Goal: Transaction & Acquisition: Download file/media

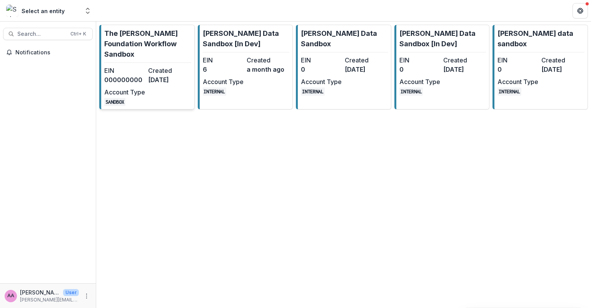
click at [147, 46] on p "The [PERSON_NAME] Foundation Workflow Sandbox" at bounding box center [147, 43] width 87 height 31
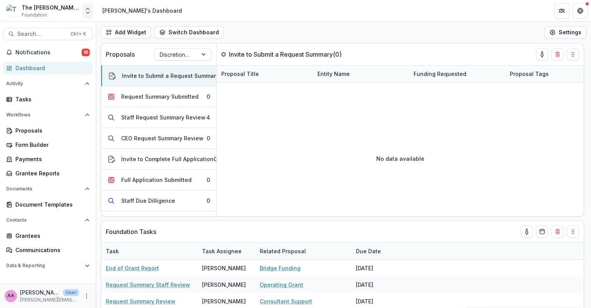
click at [83, 12] on button "Open entity switcher" at bounding box center [87, 10] width 11 height 15
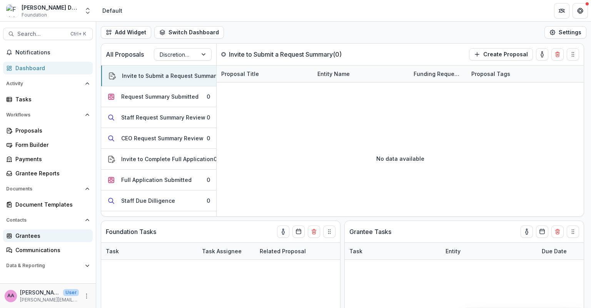
click at [55, 235] on div "Grantees" at bounding box center [50, 235] width 71 height 8
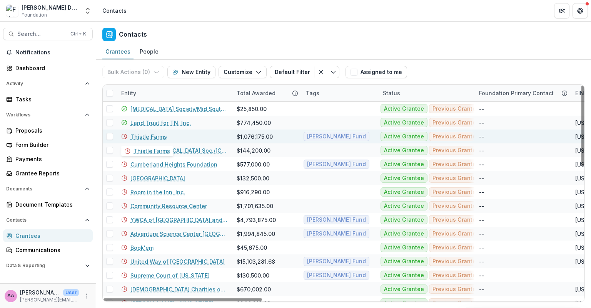
click at [153, 137] on link "Thistle Farms" at bounding box center [149, 136] width 37 height 8
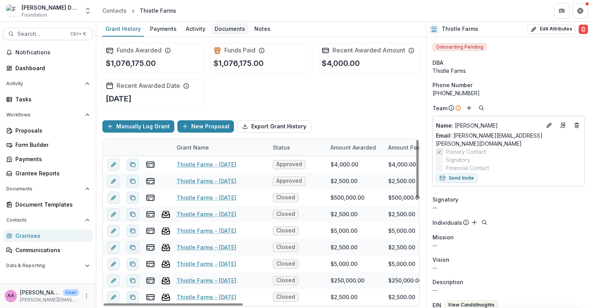
click at [231, 29] on div "Documents" at bounding box center [230, 28] width 37 height 11
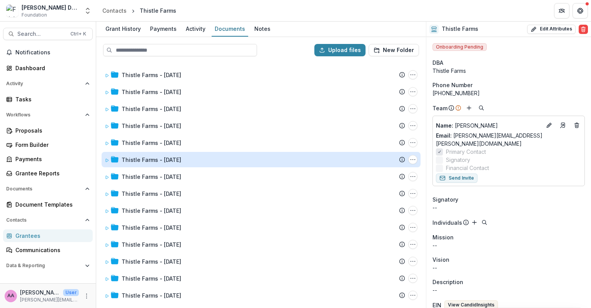
scroll to position [237, 0]
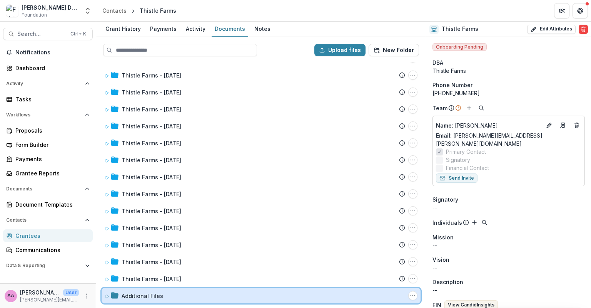
click at [105, 299] on div "Additional Files Folder Options Rename Add Subfolder Delete" at bounding box center [261, 295] width 319 height 15
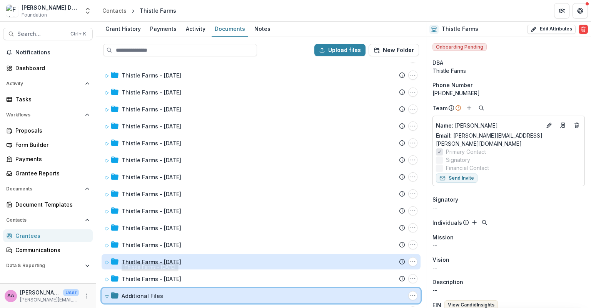
scroll to position [422, 0]
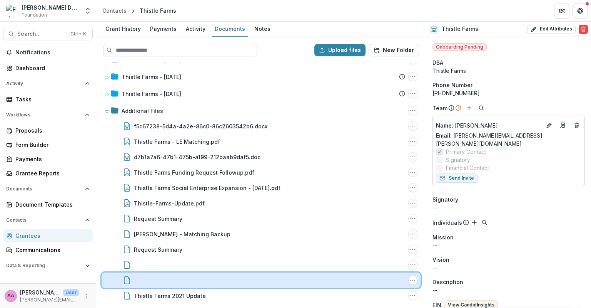
click at [169, 281] on div at bounding box center [261, 280] width 290 height 8
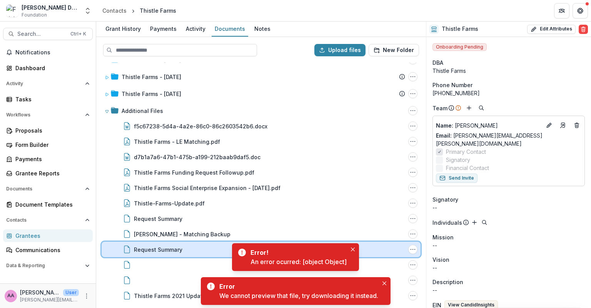
click at [153, 254] on div "Request Summary File Options Download Rename Delete" at bounding box center [261, 248] width 319 height 15
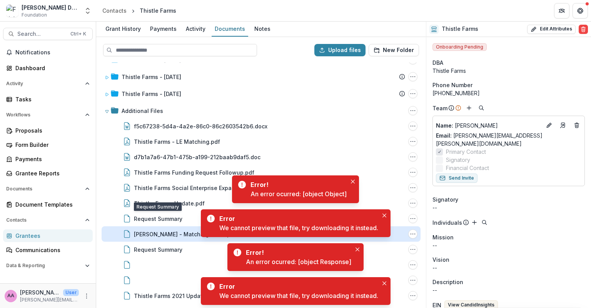
click at [169, 236] on div "[PERSON_NAME] - Matching Backup" at bounding box center [182, 234] width 97 height 8
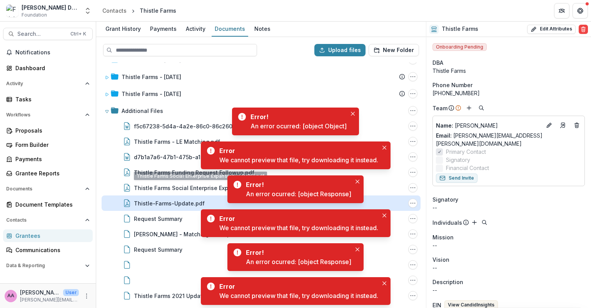
click at [154, 204] on div "Thistle-Farms-Update.pdf" at bounding box center [169, 203] width 71 height 8
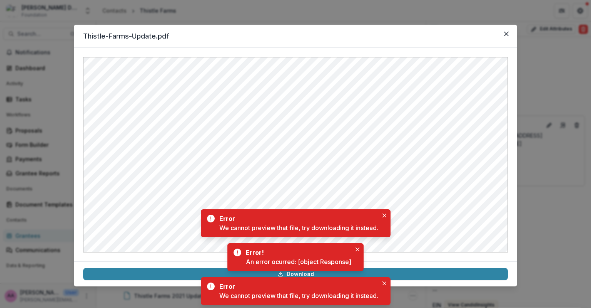
click at [258, 12] on div "Thistle-Farms-Update.pdf Download" at bounding box center [295, 154] width 591 height 308
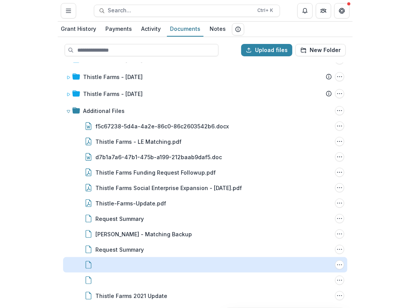
scroll to position [422, 0]
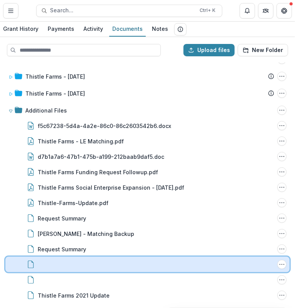
click at [95, 266] on div at bounding box center [146, 264] width 255 height 8
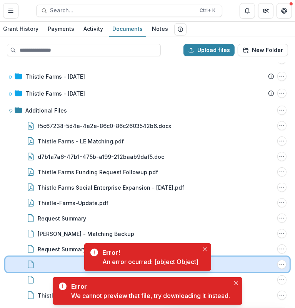
click at [275, 265] on div "File Options Download Rename Delete" at bounding box center [147, 263] width 285 height 15
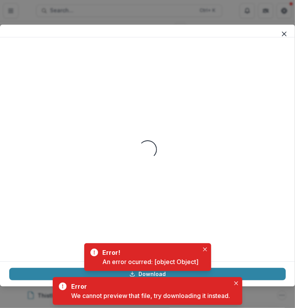
click at [278, 265] on footer "Download" at bounding box center [147, 273] width 295 height 25
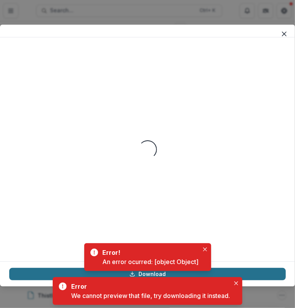
click at [270, 277] on link "Download" at bounding box center [147, 274] width 277 height 12
click at [165, 273] on link "Download" at bounding box center [147, 274] width 277 height 12
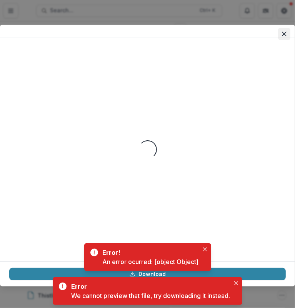
click at [279, 33] on button "Close" at bounding box center [284, 34] width 12 height 12
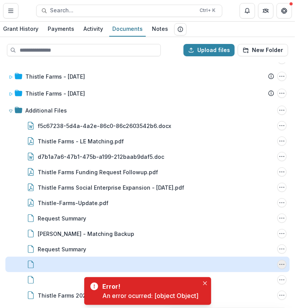
click at [279, 266] on icon "Options" at bounding box center [282, 264] width 6 height 6
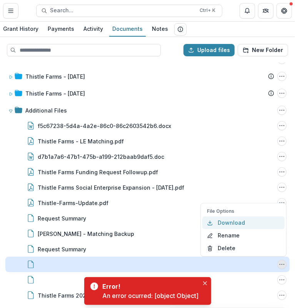
click at [236, 228] on button "Download" at bounding box center [244, 222] width 82 height 13
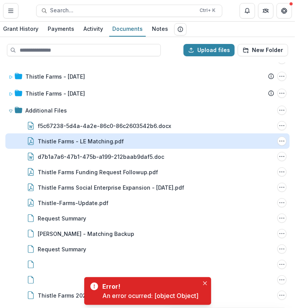
click at [89, 138] on div "Thistle Farms - LE Matching.pdf" at bounding box center [81, 141] width 86 height 8
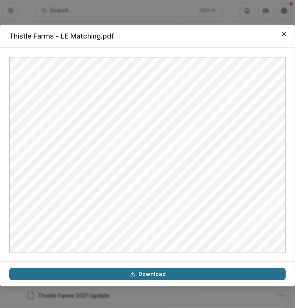
click at [192, 276] on link "Download" at bounding box center [147, 274] width 277 height 12
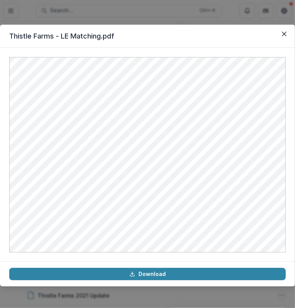
click at [95, 13] on div "Thistle Farms - LE Matching.pdf Download" at bounding box center [147, 154] width 295 height 308
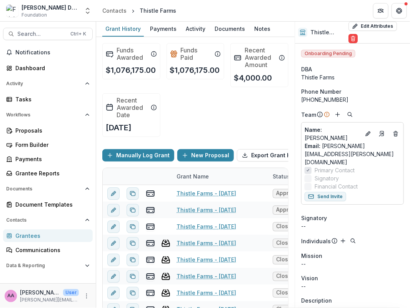
click at [35, 228] on div "Contacts Grantees Communications" at bounding box center [48, 235] width 96 height 42
click at [33, 236] on div "Grantees" at bounding box center [50, 235] width 71 height 8
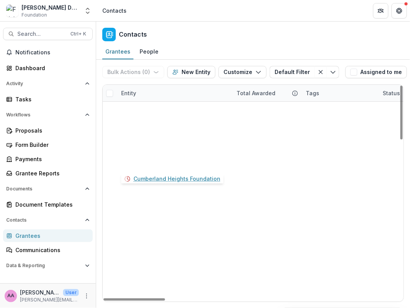
click at [146, 163] on link "Cumberland Heights Foundation" at bounding box center [174, 164] width 87 height 8
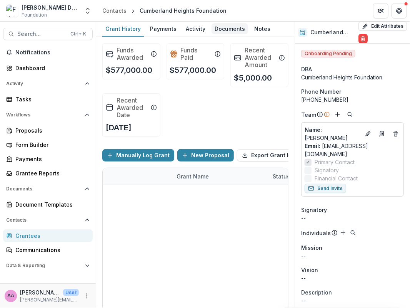
drag, startPoint x: 233, startPoint y: 31, endPoint x: 219, endPoint y: 24, distance: 15.7
click at [219, 24] on div "Documents" at bounding box center [230, 28] width 37 height 11
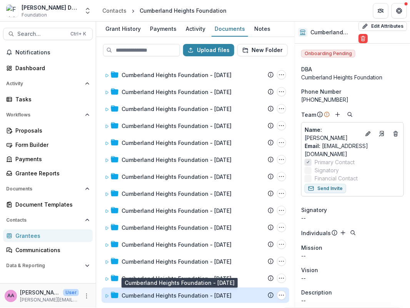
scroll to position [271, 0]
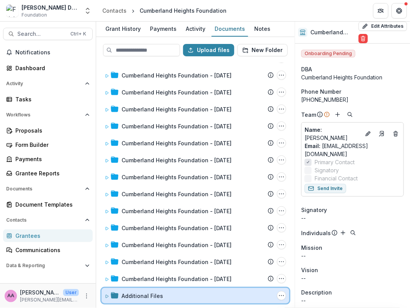
click at [105, 297] on span at bounding box center [107, 295] width 5 height 8
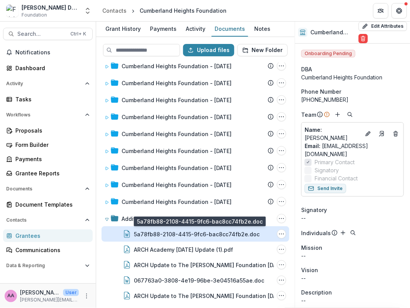
click at [206, 232] on div "5a78fb88-2108-4415-9fc6-bac8cc74fb2e.doc" at bounding box center [197, 234] width 126 height 8
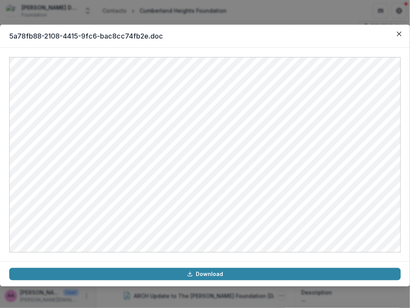
click at [264, 6] on div "5a78fb88-2108-4415-9fc6-bac8cc74fb2e.doc Download" at bounding box center [205, 154] width 410 height 308
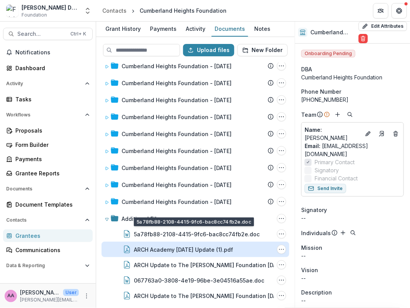
click at [201, 248] on div "ARCH Academy [DATE] Update (1).pdf" at bounding box center [183, 249] width 99 height 8
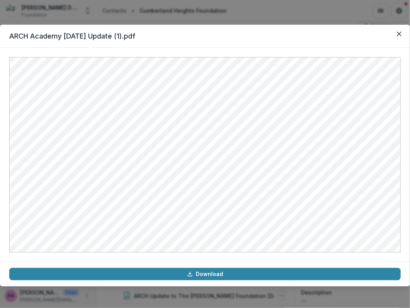
click at [244, 7] on div "ARCH Academy [DATE] Update (1).pdf Download" at bounding box center [205, 154] width 410 height 308
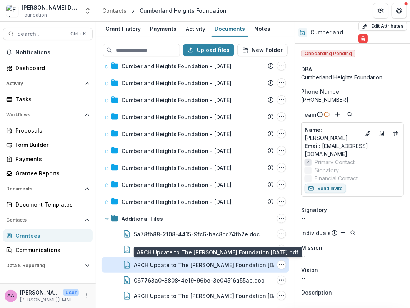
click at [188, 261] on div "ARCH Update to The [PERSON_NAME] Foundation [DATE].pdf" at bounding box center [215, 265] width 162 height 8
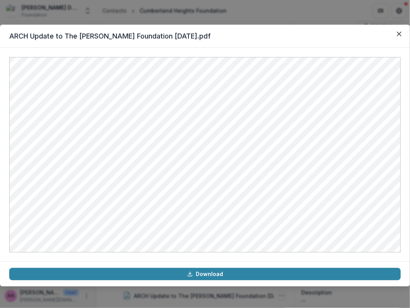
click at [249, 10] on div "ARCH Update to The [PERSON_NAME] Foundation [DATE].pdf Download" at bounding box center [205, 154] width 410 height 308
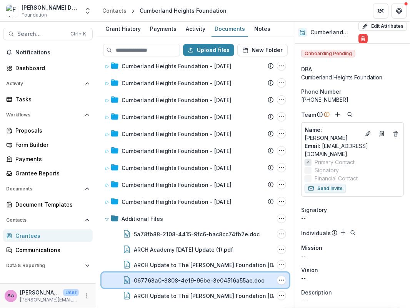
click at [179, 274] on div "067763a0-3808-4e19-96be-3e04516a55ae.doc File Options Download Rename Delete" at bounding box center [196, 279] width 188 height 15
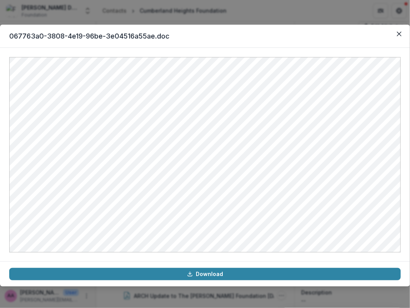
click at [252, 7] on div "067763a0-3808-4e19-96be-3e04516a55ae.doc Download" at bounding box center [205, 154] width 410 height 308
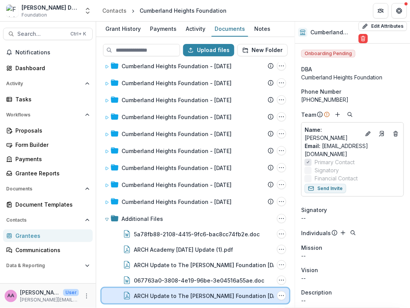
click at [194, 289] on div "ARCH Update to The [PERSON_NAME] Foundation [DATE].pdf File Options Download Re…" at bounding box center [196, 295] width 188 height 15
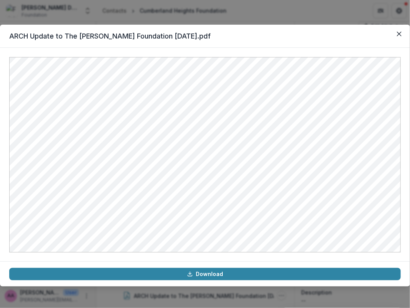
click at [260, 16] on div "ARCH Update to The [PERSON_NAME] Foundation [DATE].pdf Download" at bounding box center [205, 154] width 410 height 308
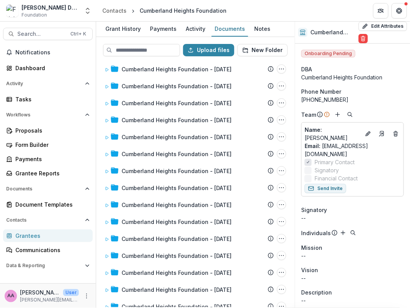
scroll to position [0, 0]
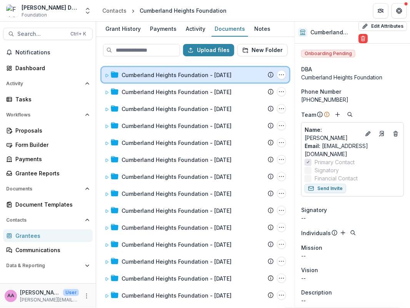
click at [105, 74] on icon at bounding box center [107, 75] width 5 height 5
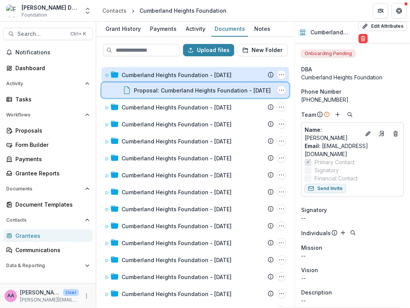
drag, startPoint x: 142, startPoint y: 89, endPoint x: 142, endPoint y: 84, distance: 4.6
click at [142, 84] on div "Proposal: Cumberland Heights Foundation - [DATE] File Options Download Rename D…" at bounding box center [196, 89] width 188 height 15
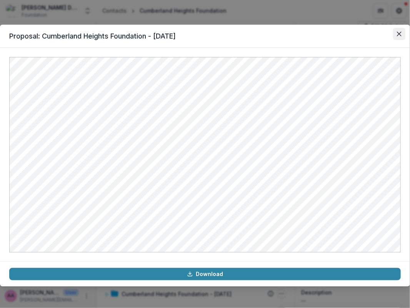
click at [403, 32] on button "Close" at bounding box center [399, 34] width 12 height 12
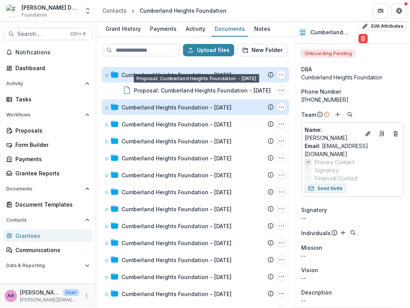
click at [169, 110] on div "Cumberland Heights Foundation - [DATE]" at bounding box center [177, 107] width 110 height 8
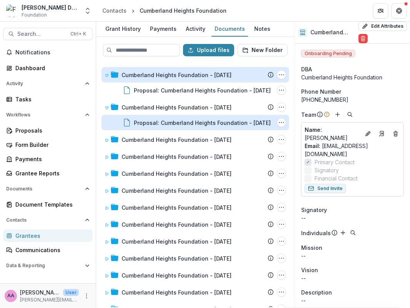
click at [143, 124] on div "Proposal: Cumberland Heights Foundation - [DATE]" at bounding box center [202, 123] width 137 height 8
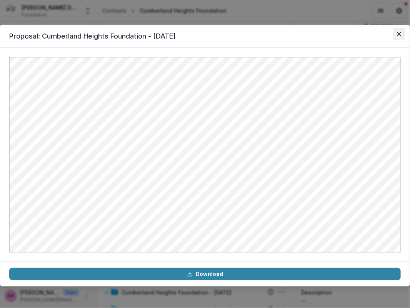
click at [398, 37] on button "Close" at bounding box center [399, 34] width 12 height 12
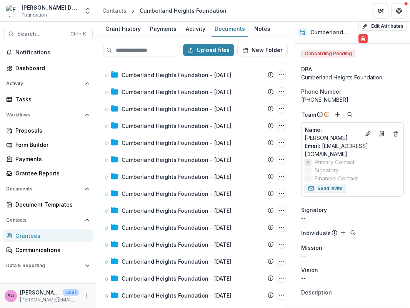
scroll to position [378, 0]
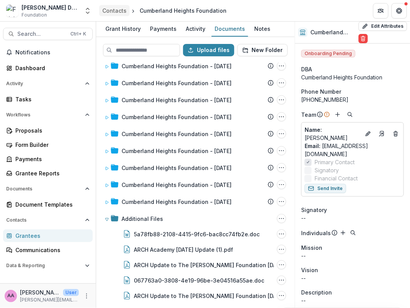
click at [110, 7] on div "Contacts" at bounding box center [114, 11] width 24 height 8
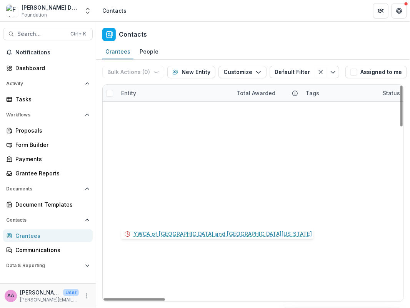
click at [184, 222] on link "YWCA of [GEOGRAPHIC_DATA] and [GEOGRAPHIC_DATA][US_STATE]" at bounding box center [179, 220] width 97 height 8
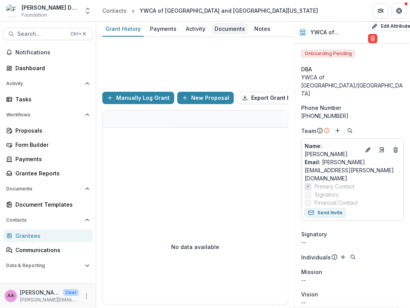
click at [233, 26] on div "Documents" at bounding box center [230, 28] width 37 height 11
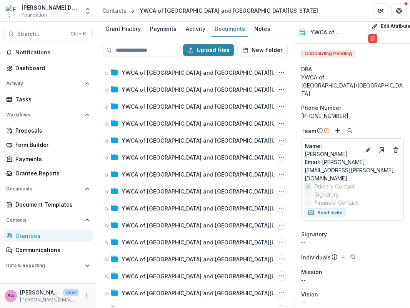
scroll to position [745, 0]
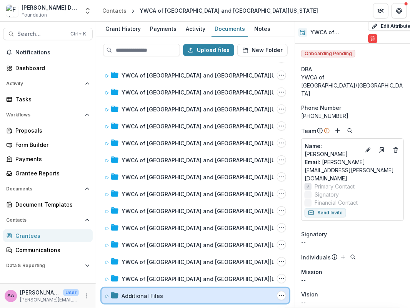
click at [106, 295] on icon at bounding box center [107, 296] width 5 height 5
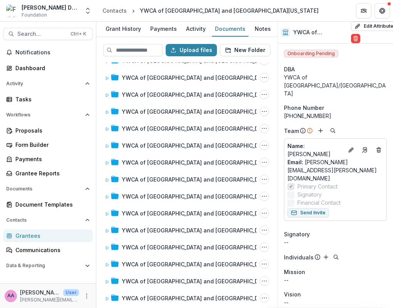
scroll to position [0, 0]
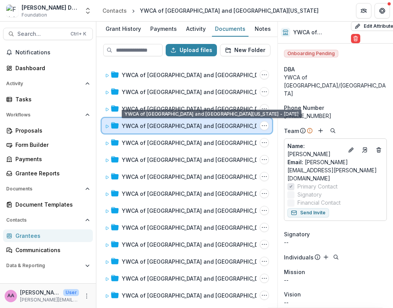
click at [184, 120] on div "YWCA of [GEOGRAPHIC_DATA] and [GEOGRAPHIC_DATA][US_STATE] - [DATE] Submission T…" at bounding box center [187, 125] width 170 height 15
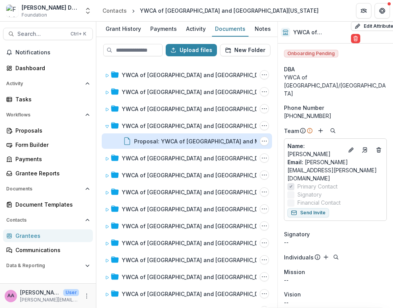
click at [166, 142] on div "Proposal: YWCA of [GEOGRAPHIC_DATA] and Middle [US_STATE] - [DATE]" at bounding box center [231, 141] width 194 height 8
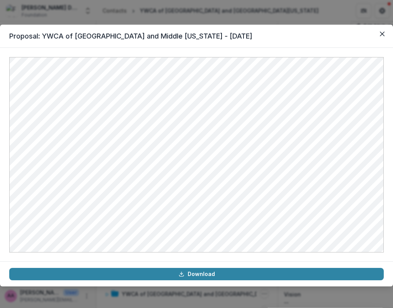
click at [270, 17] on div "Proposal: YWCA of [GEOGRAPHIC_DATA] and Middle [US_STATE] - [DATE] Download" at bounding box center [196, 154] width 393 height 308
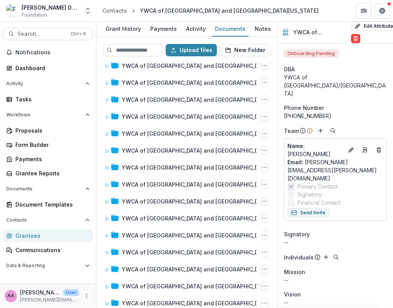
scroll to position [822, 0]
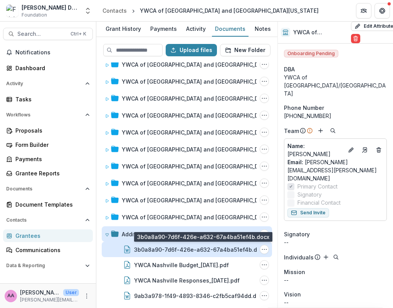
click at [187, 247] on div "3b0a8a90-7d6f-426e-a632-67a4ba51ef4b.docx" at bounding box center [200, 249] width 132 height 8
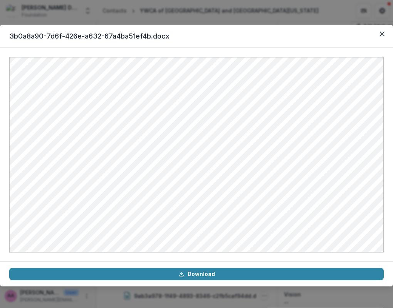
click at [269, 22] on div "3b0a8a90-7d6f-426e-a632-67a4ba51ef4b.docx Download" at bounding box center [196, 154] width 393 height 308
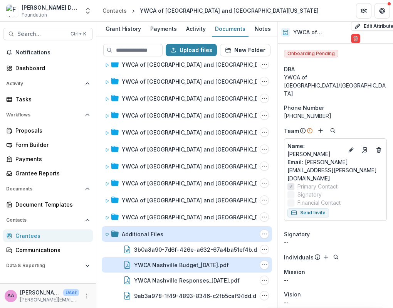
click at [206, 266] on div "YWCA Nashville Budget_[DATE].pdf" at bounding box center [181, 265] width 95 height 8
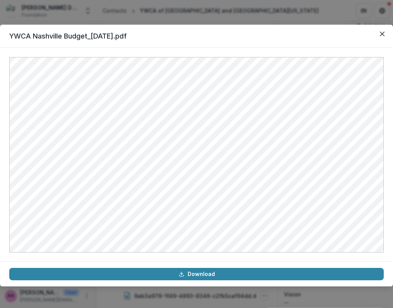
click at [269, 4] on div "YWCA Nashville Budget_[DATE].pdf Download" at bounding box center [196, 154] width 393 height 308
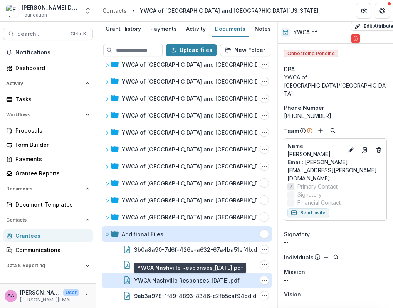
click at [206, 283] on div "YWCA Nashville Responses_[DATE].pdf" at bounding box center [186, 280] width 105 height 8
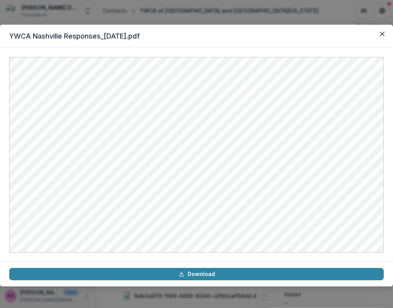
click at [248, 17] on div "YWCA Nashville Responses_[DATE].pdf Download" at bounding box center [196, 154] width 393 height 308
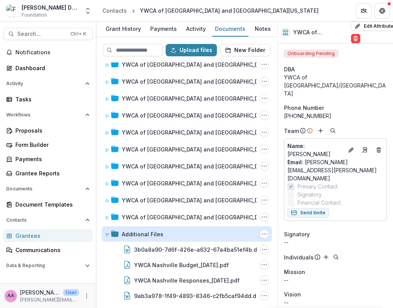
click at [169, 307] on div "Upload files New Folder YWCA of [GEOGRAPHIC_DATA] and Middle [US_STATE] - [DATE…" at bounding box center [186, 172] width 181 height 271
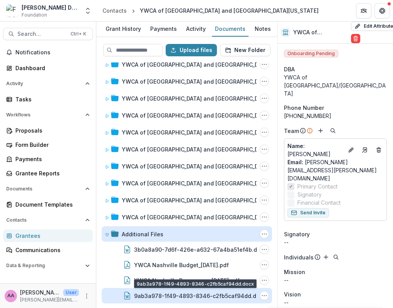
click at [167, 296] on div "9ab3a978-1f49-4893-8346-c2fb5caf94dd.docx" at bounding box center [199, 295] width 131 height 8
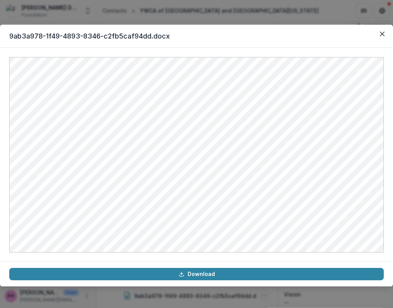
click at [321, 12] on div "9ab3a978-1f49-4893-8346-c2fb5caf94dd.docx Download" at bounding box center [196, 154] width 393 height 308
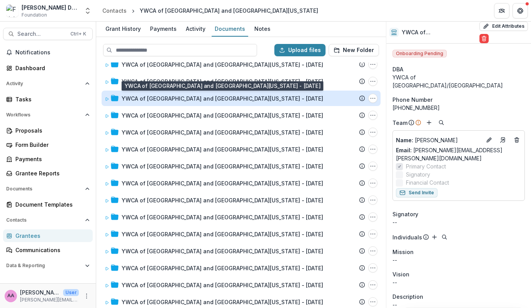
scroll to position [0, 0]
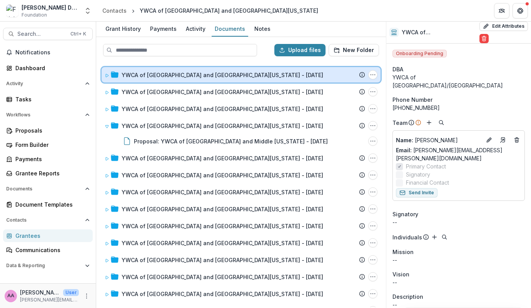
click at [105, 74] on icon at bounding box center [107, 75] width 5 height 5
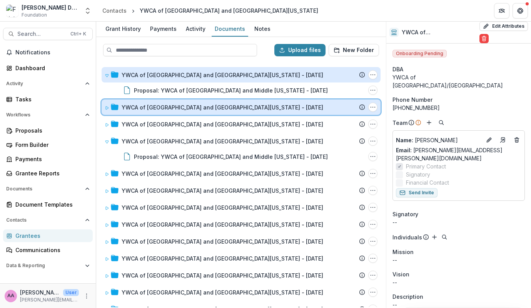
click at [105, 106] on icon at bounding box center [107, 107] width 5 height 5
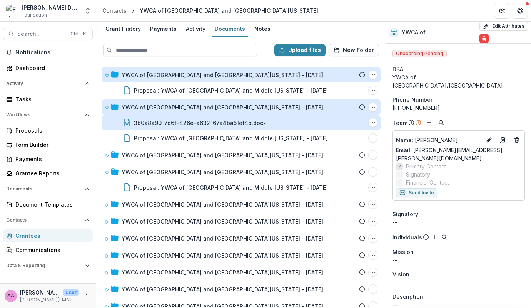
click at [152, 124] on div "3b0a8a90-7d6f-426e-a632-67a4ba51ef4b.docx" at bounding box center [200, 123] width 132 height 8
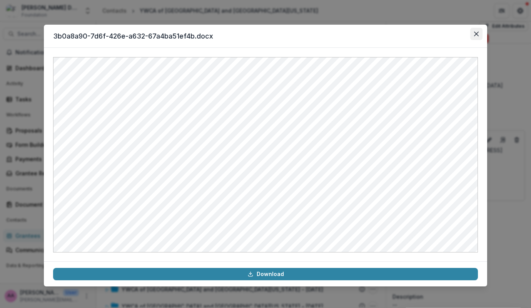
click at [474, 36] on button "Close" at bounding box center [476, 34] width 12 height 12
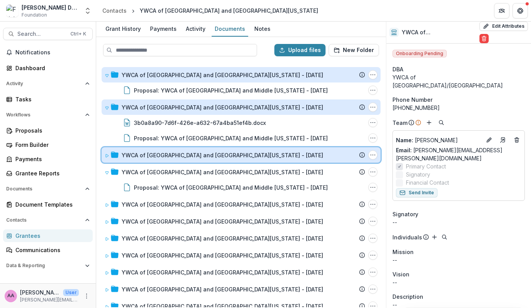
click at [104, 152] on div "YWCA of [GEOGRAPHIC_DATA] and [GEOGRAPHIC_DATA][US_STATE] - [DATE] Submission T…" at bounding box center [241, 154] width 279 height 15
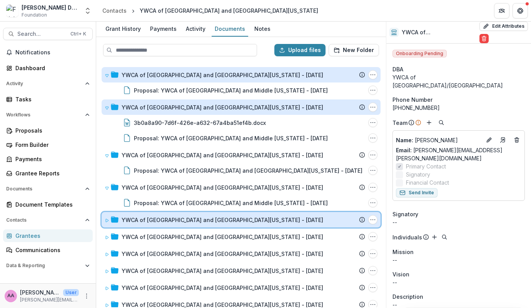
click at [108, 216] on span at bounding box center [107, 220] width 5 height 8
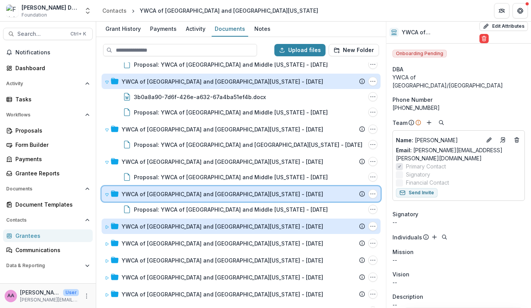
scroll to position [24, 0]
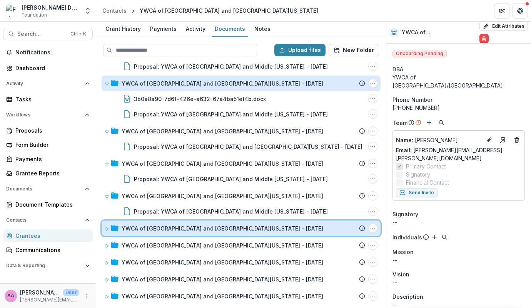
click at [105, 226] on icon at bounding box center [107, 228] width 5 height 5
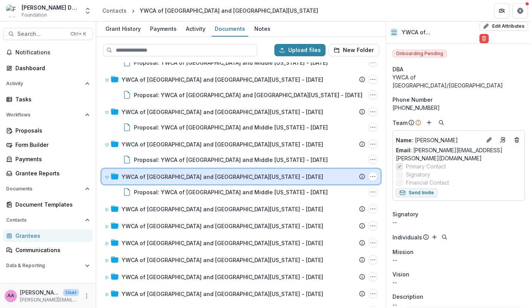
scroll to position [75, 0]
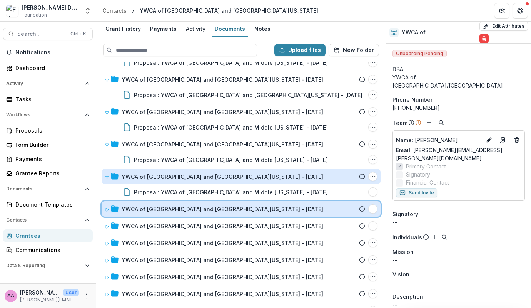
click at [105, 207] on icon at bounding box center [107, 209] width 5 height 5
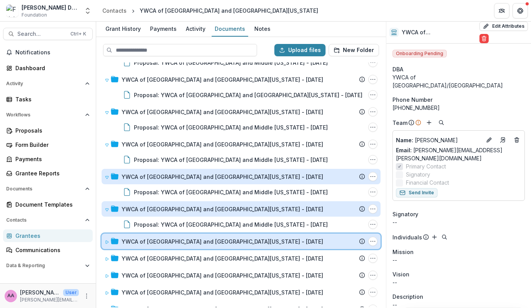
click at [106, 235] on div "YWCA of [GEOGRAPHIC_DATA] and [GEOGRAPHIC_DATA][US_STATE] - [DATE] Submission T…" at bounding box center [241, 240] width 279 height 15
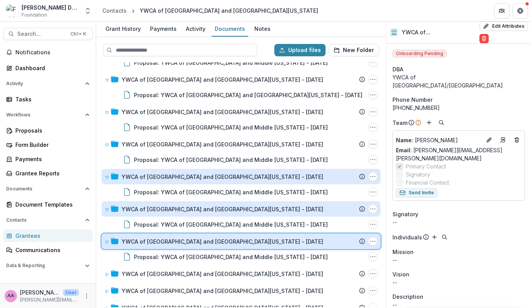
scroll to position [138, 0]
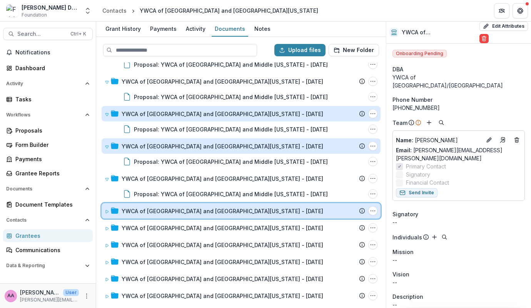
click at [107, 214] on div "YWCA of [GEOGRAPHIC_DATA] and [GEOGRAPHIC_DATA][US_STATE] - [DATE] Submission T…" at bounding box center [241, 210] width 279 height 15
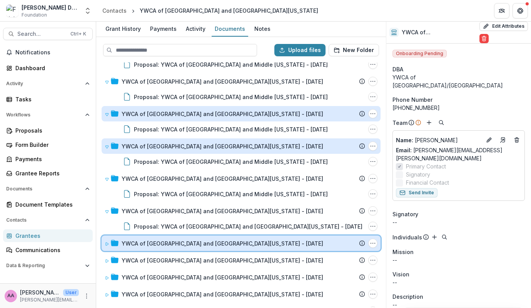
click at [107, 246] on div "YWCA of [GEOGRAPHIC_DATA] and [GEOGRAPHIC_DATA][US_STATE] - [DATE] Submission T…" at bounding box center [241, 242] width 279 height 15
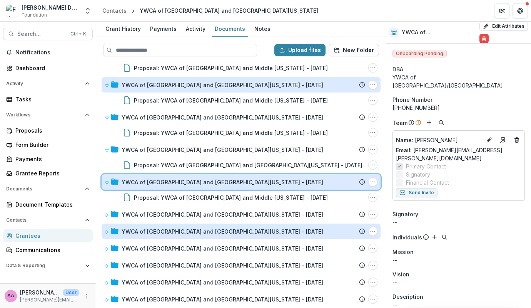
scroll to position [202, 0]
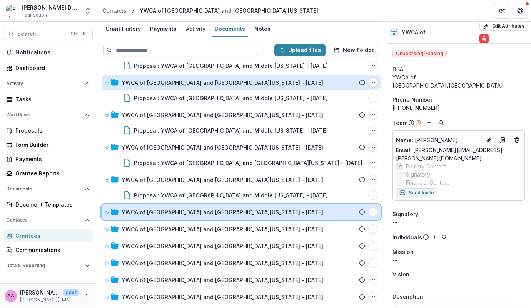
click at [106, 214] on span at bounding box center [107, 212] width 5 height 8
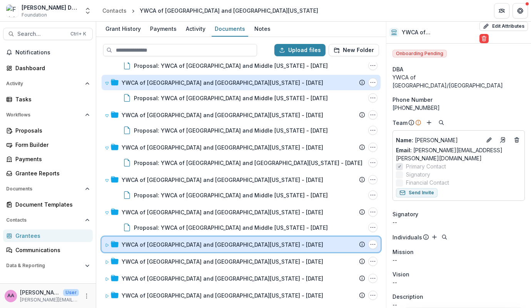
click at [106, 236] on div "YWCA of [GEOGRAPHIC_DATA] and [GEOGRAPHIC_DATA][US_STATE] - [DATE] Submission T…" at bounding box center [241, 243] width 279 height 15
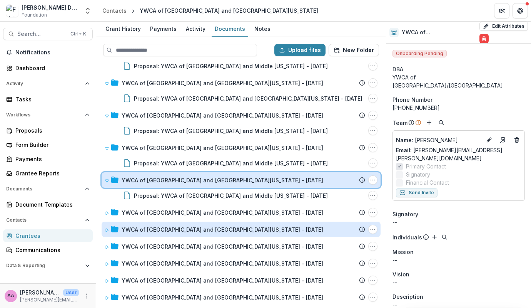
scroll to position [265, 0]
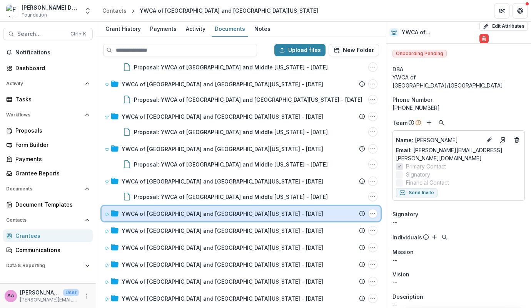
click at [106, 214] on icon at bounding box center [107, 214] width 3 height 3
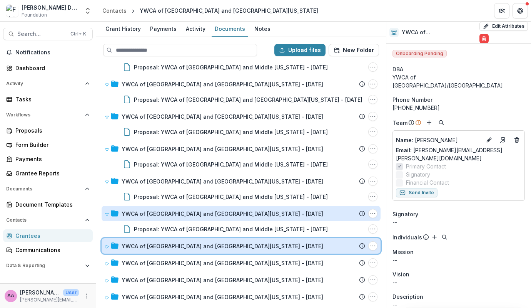
click at [106, 239] on div "YWCA of [GEOGRAPHIC_DATA] and [GEOGRAPHIC_DATA][US_STATE] - [DATE] Submission T…" at bounding box center [241, 245] width 279 height 15
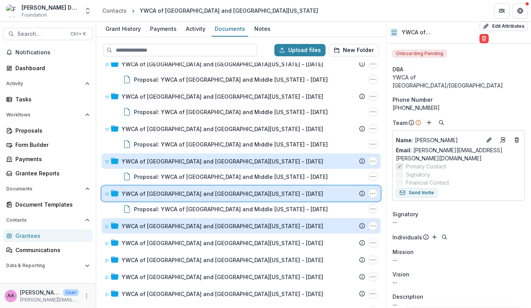
scroll to position [317, 0]
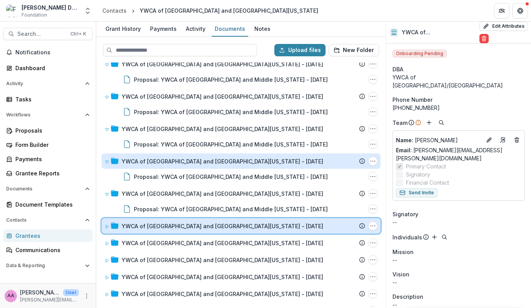
click at [106, 230] on div "YWCA of [GEOGRAPHIC_DATA] and [GEOGRAPHIC_DATA][US_STATE] - [DATE] Submission T…" at bounding box center [241, 225] width 279 height 15
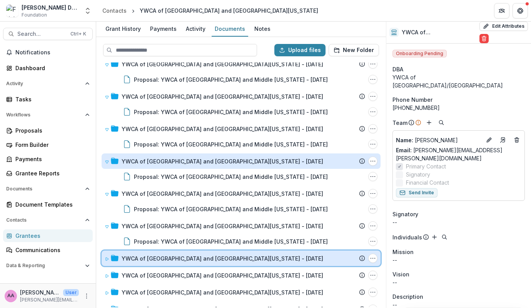
click at [106, 252] on div "YWCA of [GEOGRAPHIC_DATA] and [GEOGRAPHIC_DATA][US_STATE] - [DATE] Submission T…" at bounding box center [241, 257] width 279 height 15
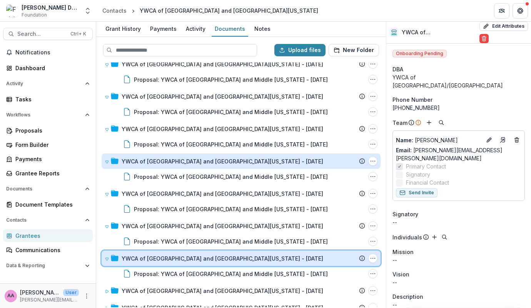
scroll to position [430, 0]
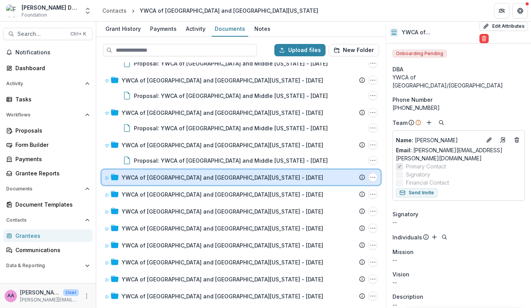
click at [105, 181] on div "YWCA of [GEOGRAPHIC_DATA] and [GEOGRAPHIC_DATA][US_STATE] - [DATE] Submission T…" at bounding box center [241, 176] width 279 height 15
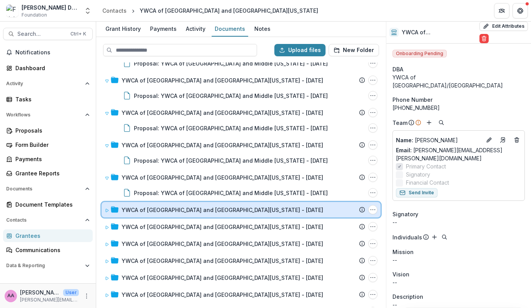
click at [105, 212] on span at bounding box center [107, 210] width 5 height 8
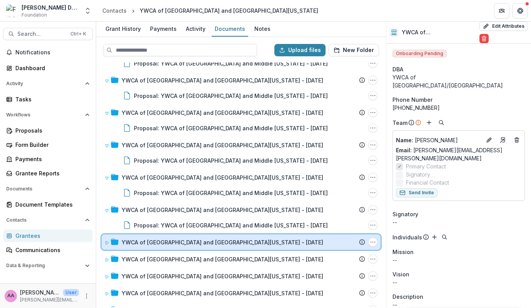
click at [103, 237] on div "YWCA of [GEOGRAPHIC_DATA] and [GEOGRAPHIC_DATA][US_STATE] - [DATE] Submission T…" at bounding box center [241, 241] width 279 height 15
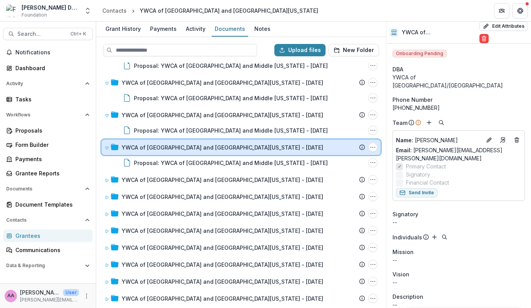
scroll to position [526, 0]
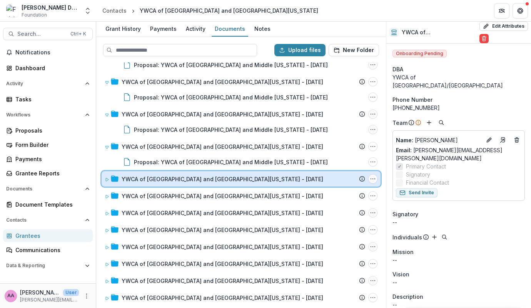
click at [106, 181] on span at bounding box center [107, 179] width 5 height 8
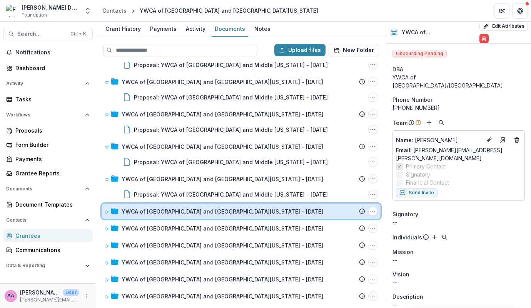
click at [105, 208] on span at bounding box center [107, 211] width 5 height 8
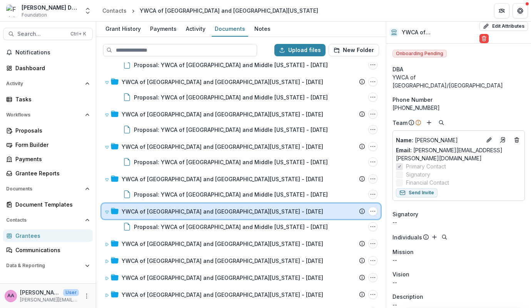
scroll to position [606, 0]
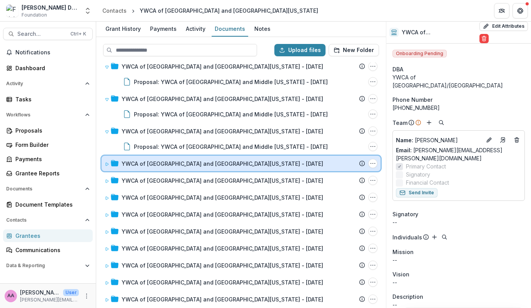
click at [107, 163] on icon at bounding box center [107, 164] width 5 height 5
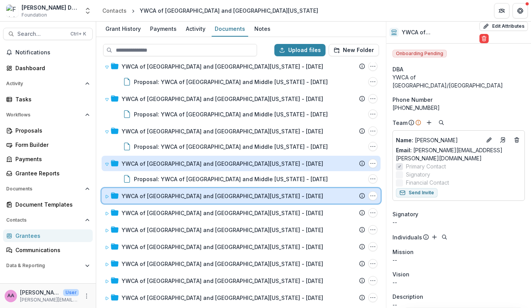
click at [108, 195] on icon at bounding box center [107, 196] width 5 height 5
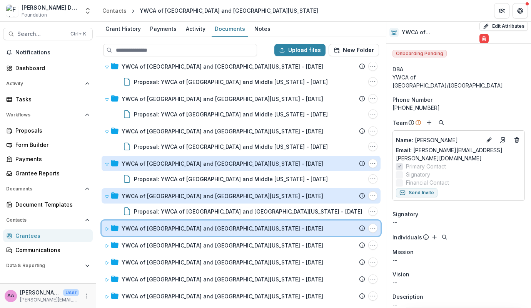
click at [108, 224] on span at bounding box center [107, 228] width 5 height 8
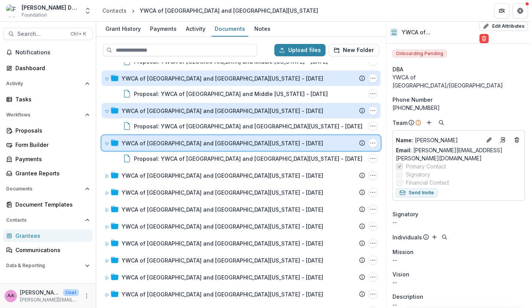
scroll to position [691, 0]
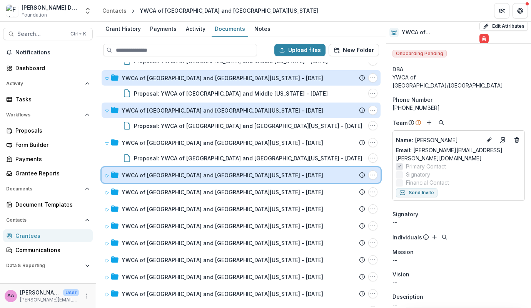
click at [105, 174] on icon at bounding box center [107, 175] width 5 height 5
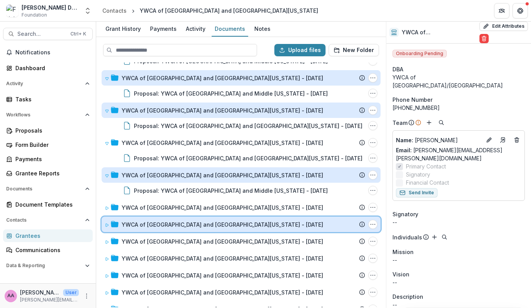
click at [102, 217] on div "YWCA of [GEOGRAPHIC_DATA] and [GEOGRAPHIC_DATA][US_STATE] - [DATE] Submission T…" at bounding box center [241, 223] width 279 height 15
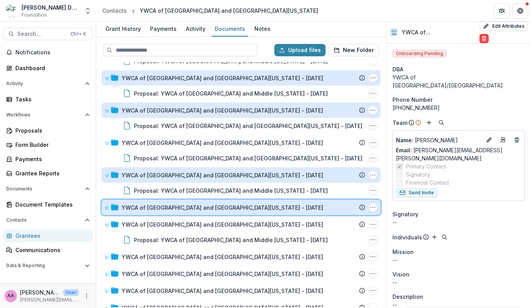
click at [103, 209] on div "YWCA of [GEOGRAPHIC_DATA] and [GEOGRAPHIC_DATA][US_STATE] - [DATE] Submission T…" at bounding box center [241, 206] width 279 height 15
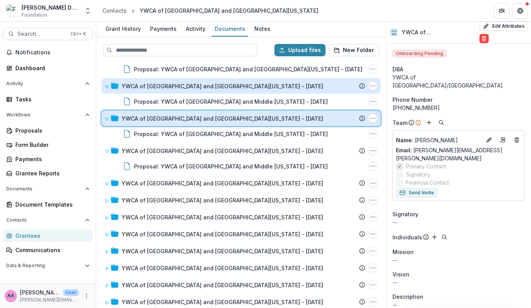
scroll to position [781, 0]
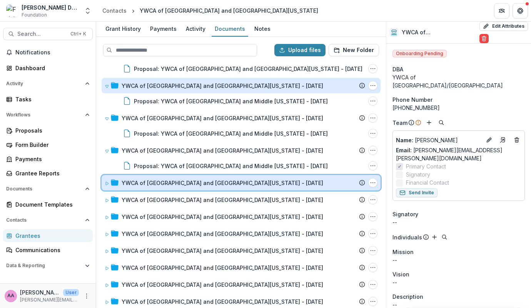
click at [109, 184] on icon at bounding box center [107, 183] width 5 height 5
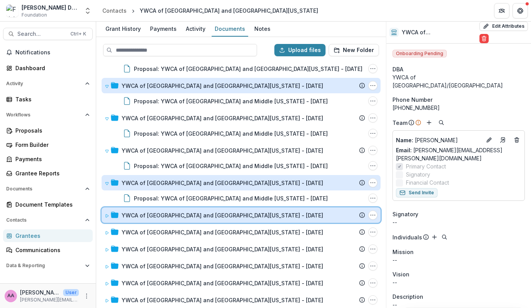
click at [105, 211] on span at bounding box center [107, 215] width 5 height 8
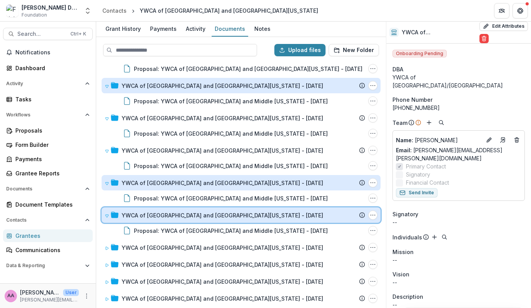
scroll to position [853, 0]
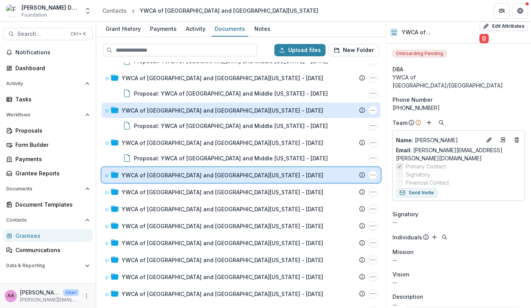
click at [107, 174] on icon at bounding box center [107, 175] width 5 height 5
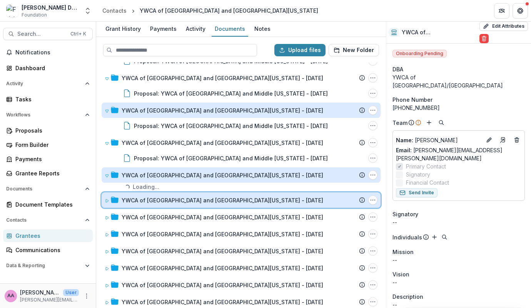
click at [103, 203] on div "YWCA of [GEOGRAPHIC_DATA] and [GEOGRAPHIC_DATA][US_STATE] - [DATE] Submission T…" at bounding box center [241, 199] width 279 height 15
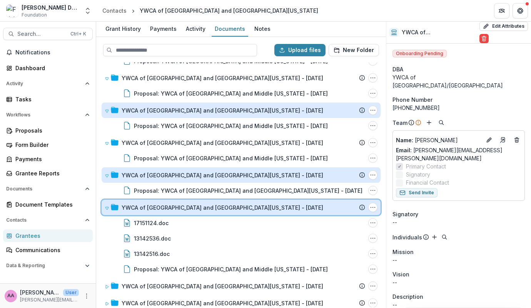
scroll to position [906, 0]
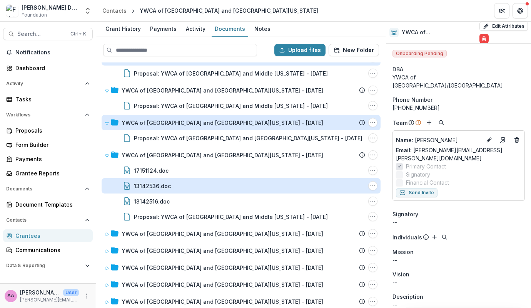
click at [138, 182] on div "13142536.doc" at bounding box center [152, 186] width 37 height 8
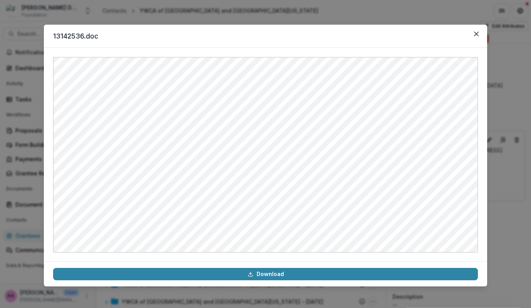
click at [513, 158] on div "13142536.doc Download" at bounding box center [265, 154] width 531 height 308
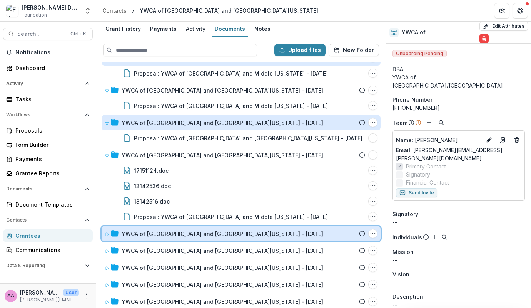
click at [107, 233] on icon at bounding box center [107, 234] width 5 height 5
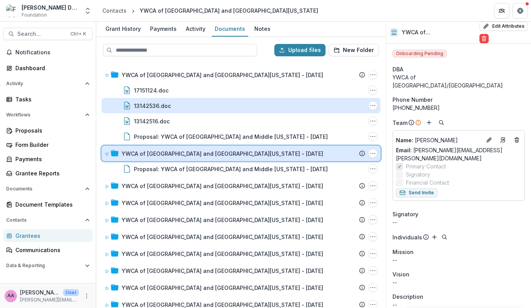
scroll to position [987, 0]
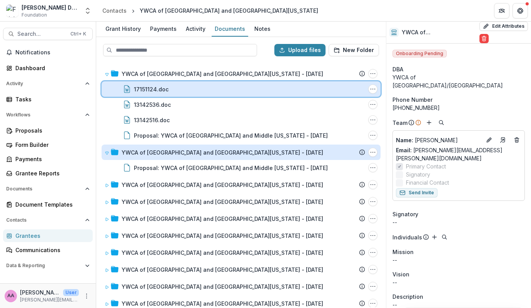
click at [151, 94] on div "17151124.doc File Options Download Rename Delete" at bounding box center [241, 88] width 279 height 15
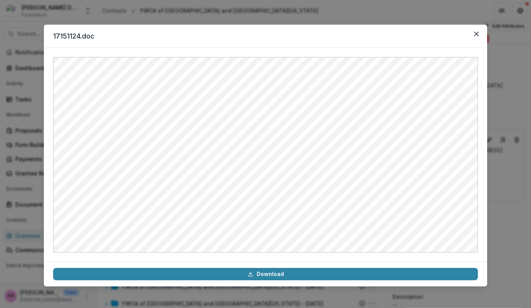
click at [516, 132] on div "17151124.doc Download" at bounding box center [265, 154] width 531 height 308
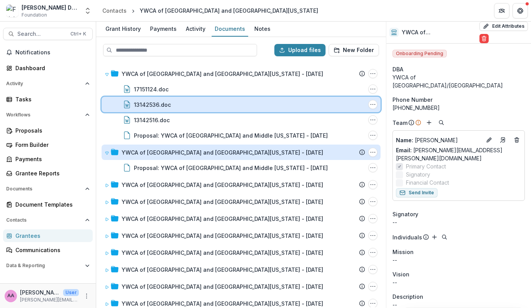
click at [136, 97] on div "13142536.doc File Options Download Rename Delete" at bounding box center [241, 104] width 279 height 15
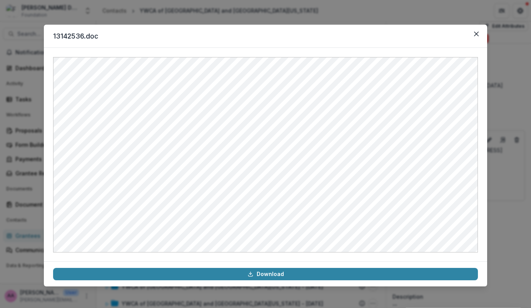
click at [514, 130] on div "13142536.doc Download" at bounding box center [265, 154] width 531 height 308
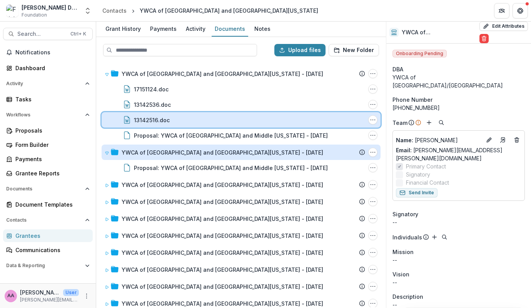
click at [223, 120] on div "13142516.doc" at bounding box center [249, 120] width 231 height 8
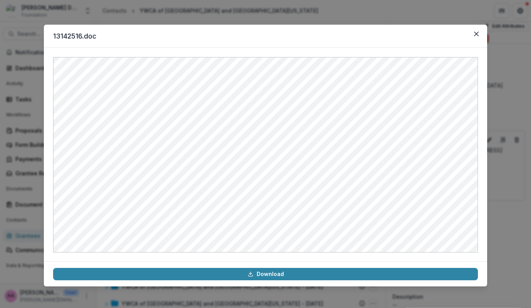
click at [497, 104] on div "13142516.doc Download" at bounding box center [265, 154] width 531 height 308
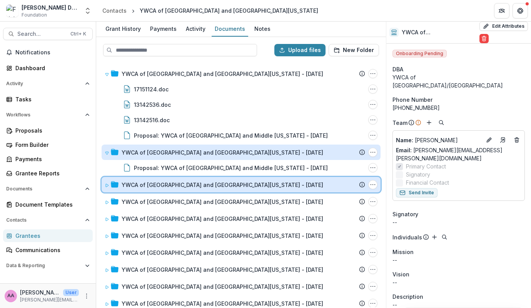
click at [107, 181] on span at bounding box center [107, 185] width 5 height 8
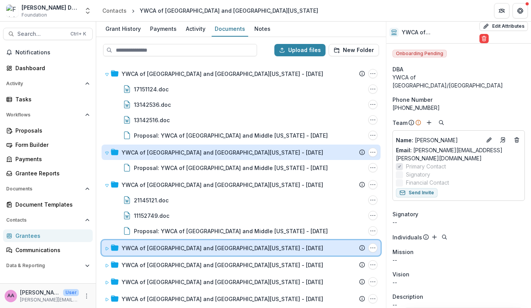
click at [105, 250] on span at bounding box center [107, 248] width 5 height 8
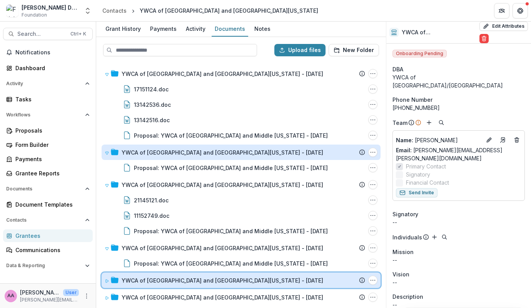
click at [107, 276] on span at bounding box center [107, 280] width 5 height 8
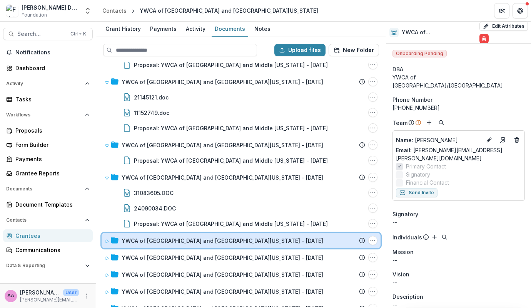
click at [104, 243] on div "YWCA of [GEOGRAPHIC_DATA] and [GEOGRAPHIC_DATA][US_STATE] - [DATE] Submission T…" at bounding box center [241, 240] width 279 height 15
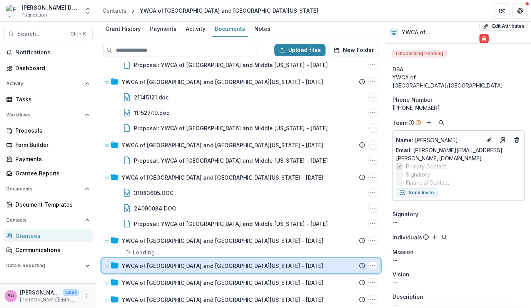
click at [105, 267] on icon at bounding box center [107, 266] width 5 height 5
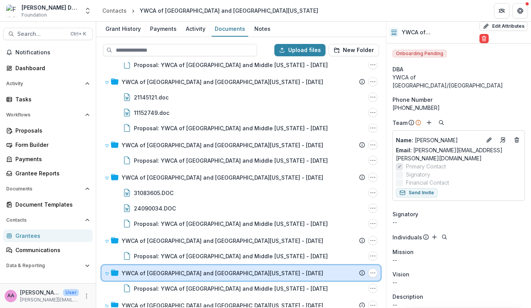
scroll to position [1177, 0]
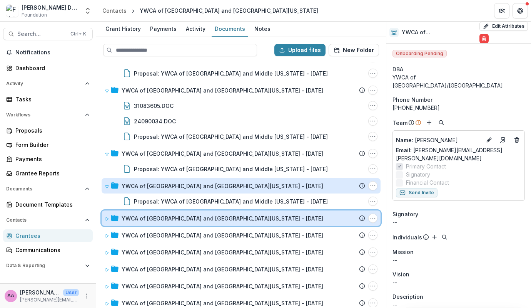
click at [105, 217] on icon at bounding box center [107, 218] width 5 height 5
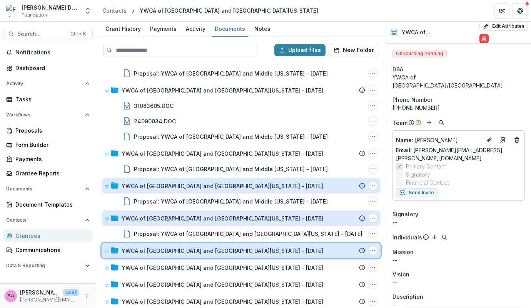
click at [105, 250] on icon at bounding box center [107, 251] width 5 height 5
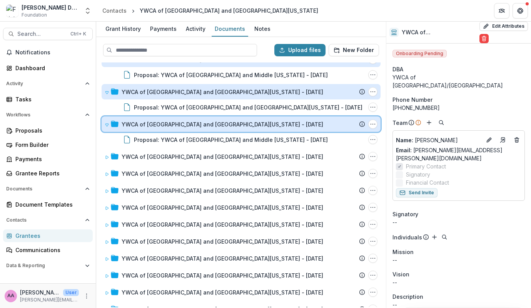
scroll to position [1304, 0]
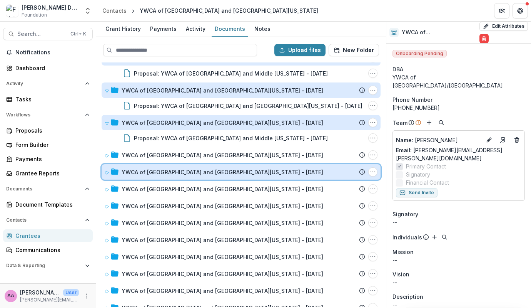
click at [102, 168] on div "YWCA of [GEOGRAPHIC_DATA] and [GEOGRAPHIC_DATA][US_STATE] - [DATE] Submission T…" at bounding box center [241, 171] width 279 height 15
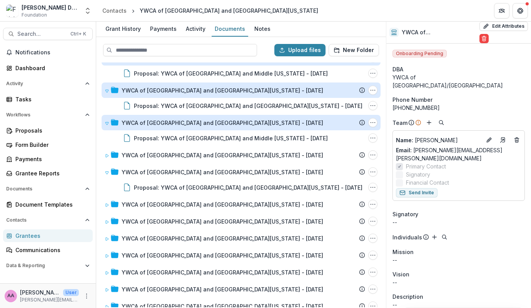
click at [101, 163] on div "YWCA of [GEOGRAPHIC_DATA] and Middle [US_STATE] - [DATE] Submission Temelio Pro…" at bounding box center [241, 184] width 288 height 244
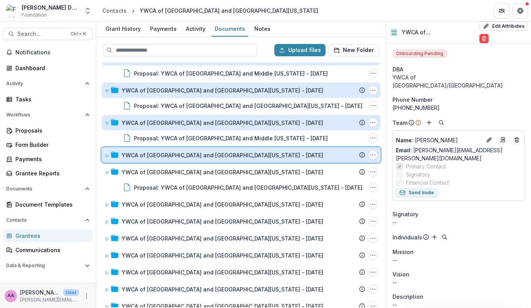
click at [104, 157] on div "YWCA of [GEOGRAPHIC_DATA] and [GEOGRAPHIC_DATA][US_STATE] - [DATE] Submission T…" at bounding box center [241, 154] width 279 height 15
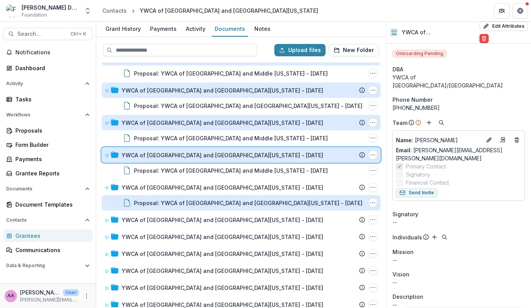
scroll to position [1412, 0]
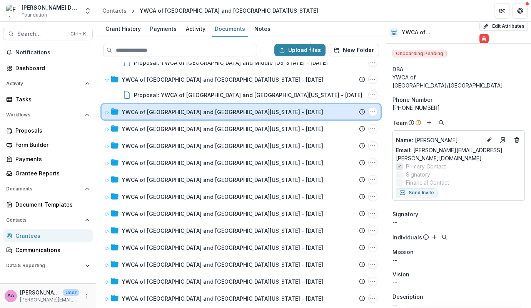
click at [107, 114] on span at bounding box center [107, 112] width 5 height 8
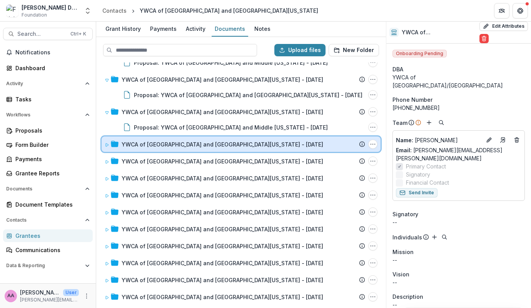
click at [105, 137] on div "YWCA of [GEOGRAPHIC_DATA] and [GEOGRAPHIC_DATA][US_STATE] - [DATE] Submission T…" at bounding box center [241, 143] width 279 height 15
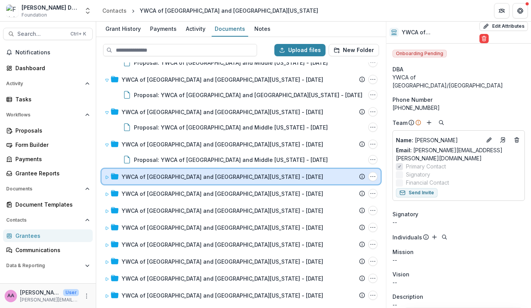
click at [103, 175] on div "YWCA of [GEOGRAPHIC_DATA] and [GEOGRAPHIC_DATA][US_STATE] - [DATE] Submission T…" at bounding box center [241, 176] width 279 height 15
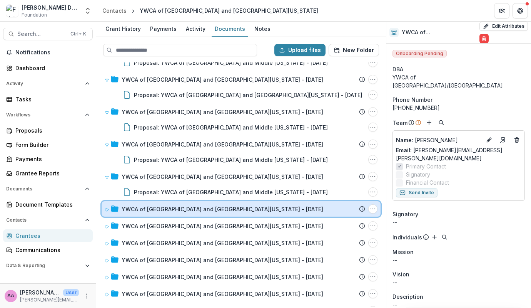
click at [105, 205] on span at bounding box center [107, 209] width 5 height 8
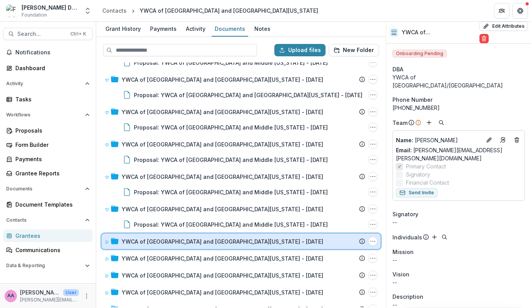
click at [103, 241] on div "YWCA of [GEOGRAPHIC_DATA] and [GEOGRAPHIC_DATA][US_STATE] - [DATE] Submission T…" at bounding box center [241, 240] width 279 height 15
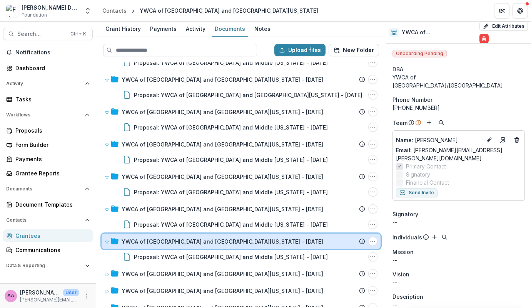
scroll to position [1492, 0]
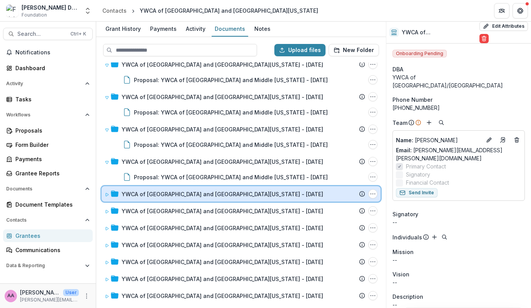
click at [105, 192] on icon at bounding box center [107, 194] width 5 height 5
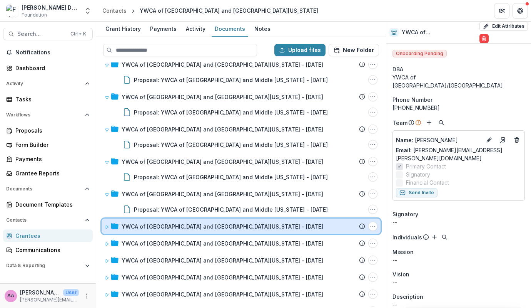
click at [105, 226] on icon at bounding box center [107, 226] width 5 height 5
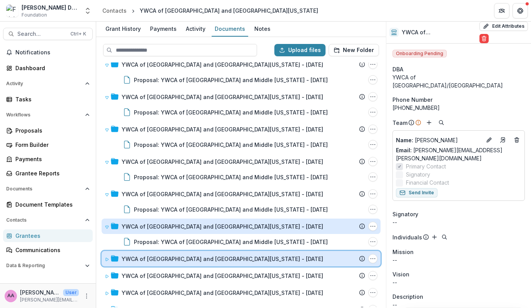
click at [103, 257] on div "YWCA of [GEOGRAPHIC_DATA] and [GEOGRAPHIC_DATA][US_STATE] - [DATE] Submission T…" at bounding box center [241, 258] width 279 height 15
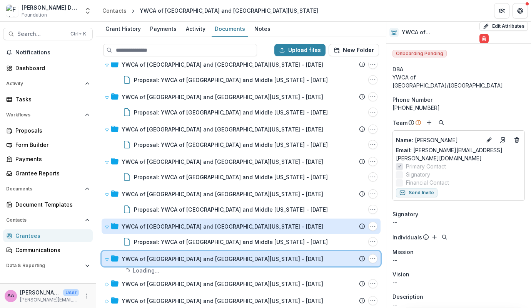
scroll to position [1627, 0]
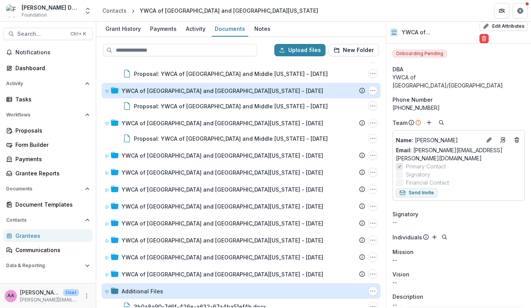
click at [101, 160] on div "YWCA of [GEOGRAPHIC_DATA] and Middle [US_STATE] - [DATE] Submission Temelio Pro…" at bounding box center [241, 184] width 288 height 244
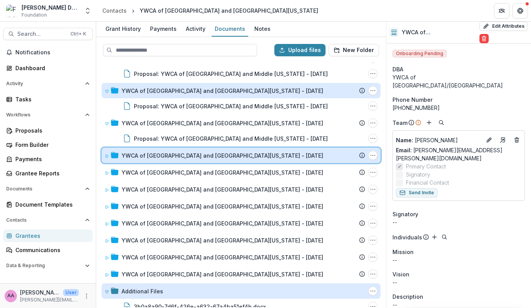
click at [105, 159] on div "YWCA of [GEOGRAPHIC_DATA] and [GEOGRAPHIC_DATA][US_STATE] - [DATE] Submission T…" at bounding box center [241, 154] width 279 height 15
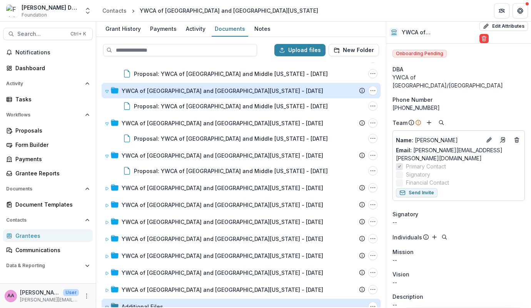
click at [105, 178] on div "YWCA of [GEOGRAPHIC_DATA] and Middle [US_STATE] - [DATE] Submission Temelio Pro…" at bounding box center [241, 184] width 288 height 244
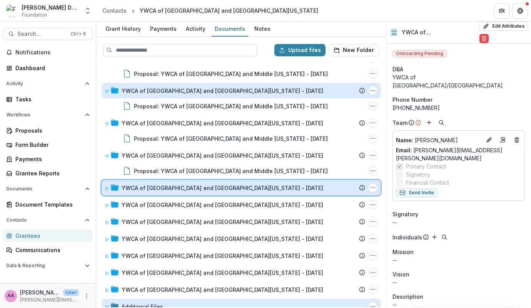
click at [106, 187] on icon at bounding box center [107, 188] width 3 height 3
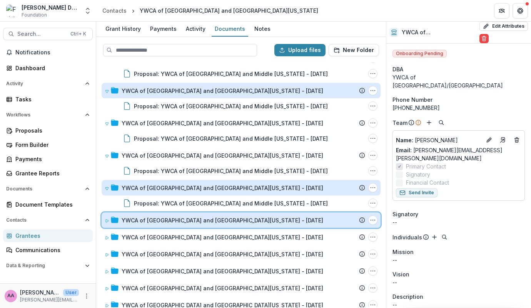
click at [107, 214] on div "YWCA of [GEOGRAPHIC_DATA] and [GEOGRAPHIC_DATA][US_STATE] - [DATE] Submission T…" at bounding box center [241, 219] width 279 height 15
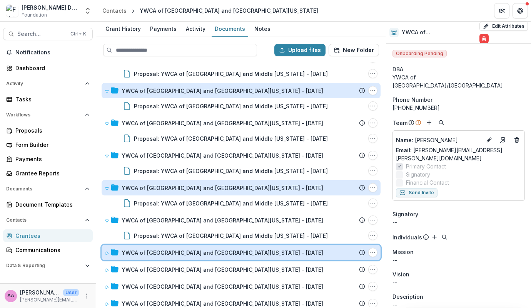
click at [102, 254] on div "YWCA of [GEOGRAPHIC_DATA] and [GEOGRAPHIC_DATA][US_STATE] - [DATE] Submission T…" at bounding box center [241, 251] width 279 height 15
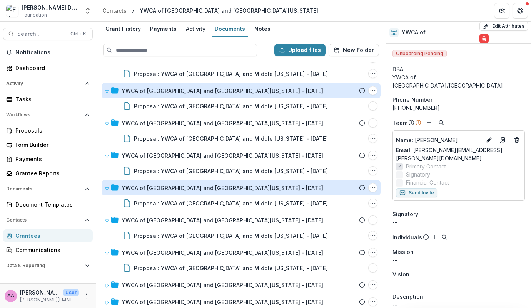
click at [101, 276] on div "YWCA of [GEOGRAPHIC_DATA] and Middle [US_STATE] - [DATE] Submission Temelio Pro…" at bounding box center [241, 184] width 288 height 244
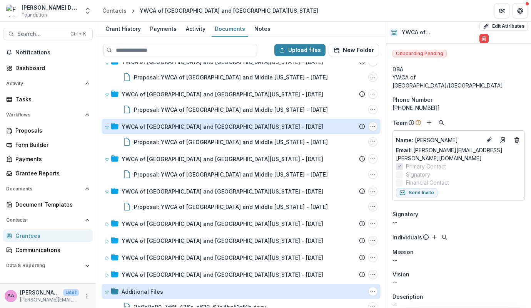
click at [101, 229] on div "YWCA of [GEOGRAPHIC_DATA] and Middle [US_STATE] - [DATE] Submission Temelio Pro…" at bounding box center [241, 184] width 288 height 244
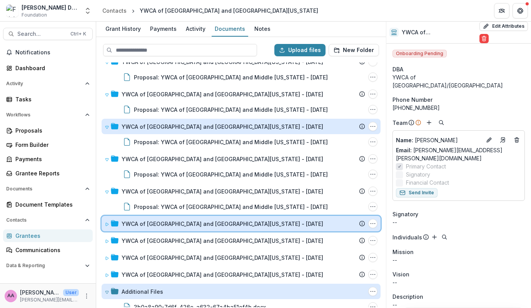
click at [102, 228] on div "YWCA of [GEOGRAPHIC_DATA] and [GEOGRAPHIC_DATA][US_STATE] - [DATE] Submission T…" at bounding box center [241, 223] width 279 height 15
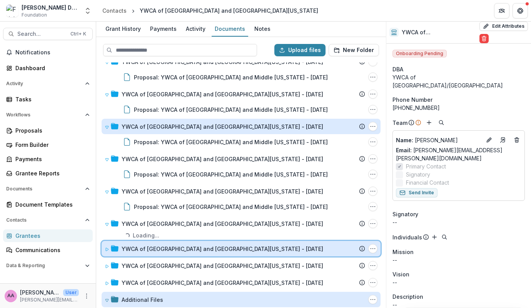
click at [103, 251] on div "YWCA of [GEOGRAPHIC_DATA] and [GEOGRAPHIC_DATA][US_STATE] - [DATE] Submission T…" at bounding box center [241, 248] width 279 height 15
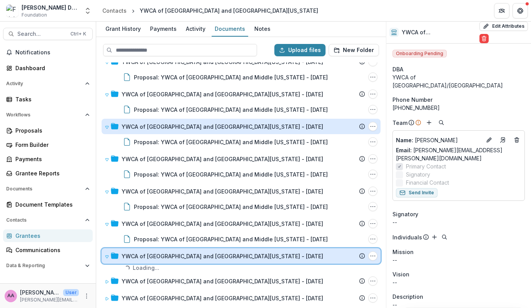
scroll to position [1755, 0]
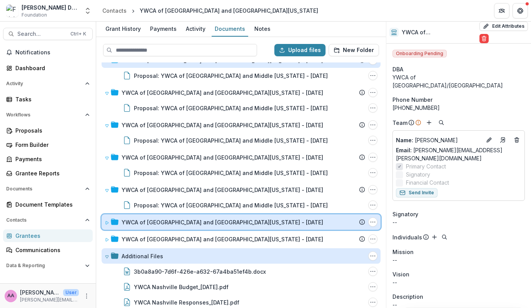
click at [107, 223] on icon at bounding box center [107, 222] width 5 height 5
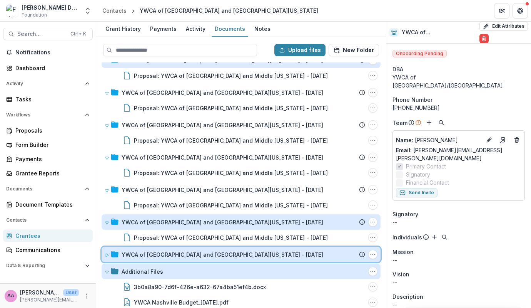
click at [102, 249] on div "YWCA of [GEOGRAPHIC_DATA] and [GEOGRAPHIC_DATA][US_STATE] - [DATE] Submission T…" at bounding box center [241, 253] width 279 height 15
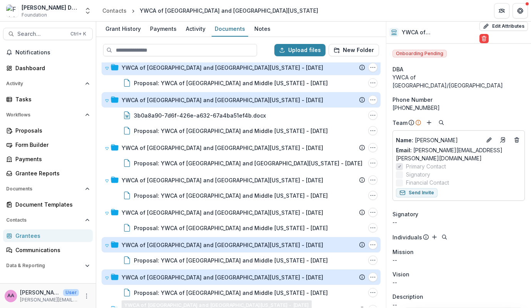
scroll to position [0, 0]
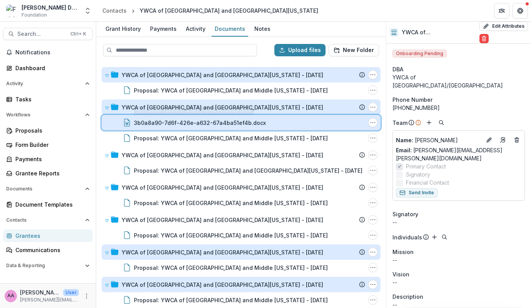
click at [245, 116] on div "3b0a8a90-7d6f-426e-a632-67a4ba51ef4b.docx File Options Download Rename Delete" at bounding box center [241, 122] width 279 height 15
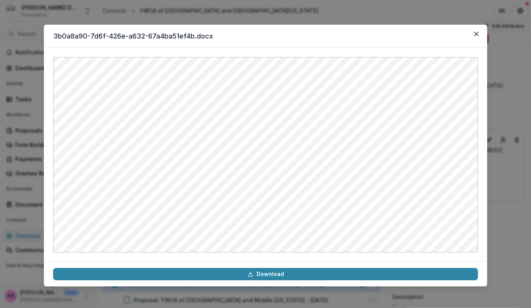
click at [313, 19] on div "3b0a8a90-7d6f-426e-a632-67a4ba51ef4b.docx Download" at bounding box center [265, 154] width 531 height 308
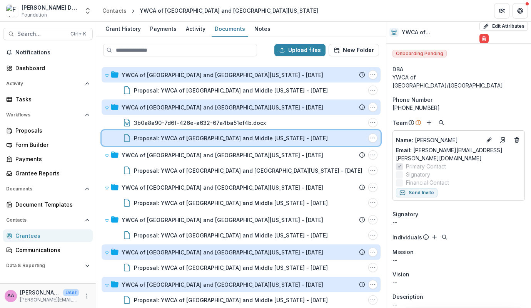
click at [108, 134] on div "Proposal: YWCA of [GEOGRAPHIC_DATA] and Middle [US_STATE] - [DATE] File Options…" at bounding box center [241, 137] width 279 height 15
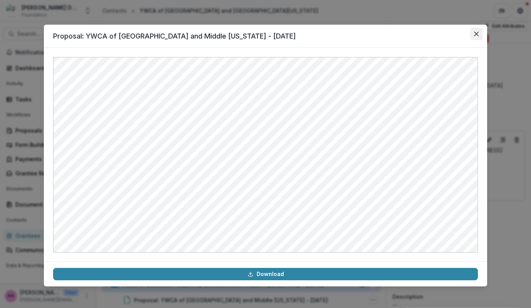
click at [478, 32] on icon "Close" at bounding box center [476, 34] width 5 height 5
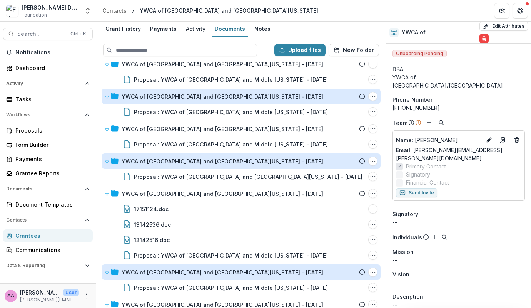
scroll to position [880, 0]
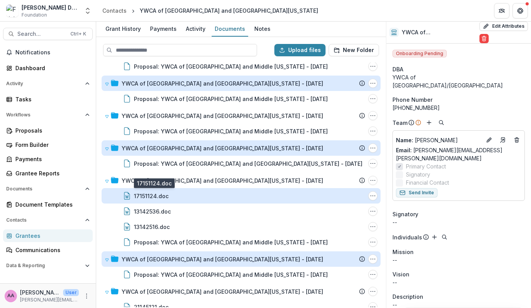
click at [151, 194] on div "17151124.doc" at bounding box center [151, 196] width 35 height 8
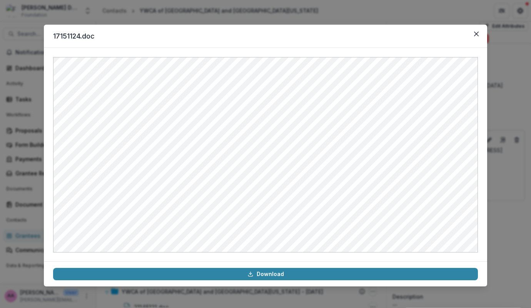
click at [494, 241] on div "17151124.doc Download" at bounding box center [265, 154] width 531 height 308
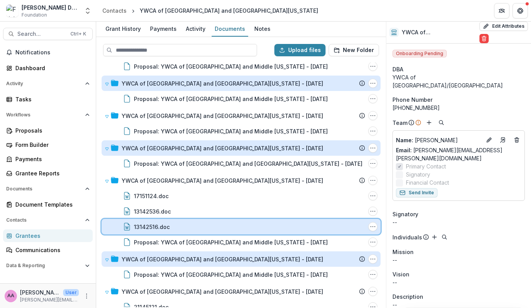
click at [169, 223] on div "13142516.doc" at bounding box center [249, 227] width 231 height 8
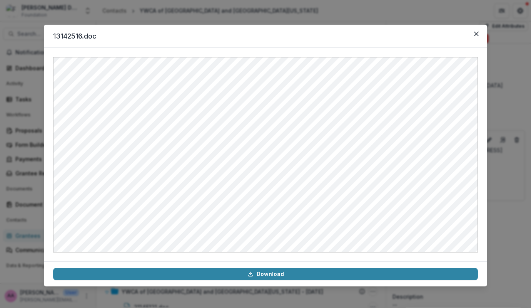
click at [524, 210] on div "13142516.doc Download" at bounding box center [265, 154] width 531 height 308
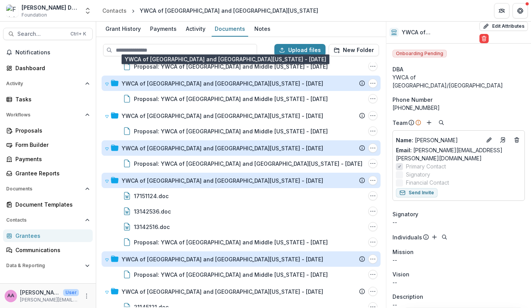
scroll to position [989, 0]
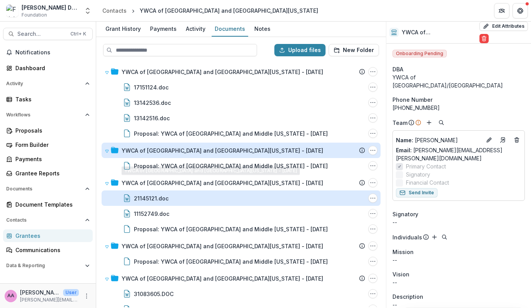
click at [152, 199] on div "21145121.doc" at bounding box center [151, 198] width 35 height 8
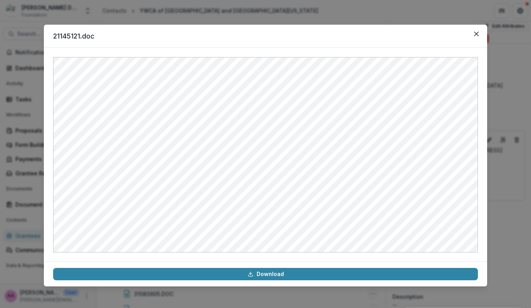
click at [516, 226] on div "21145121.doc Download" at bounding box center [265, 154] width 531 height 308
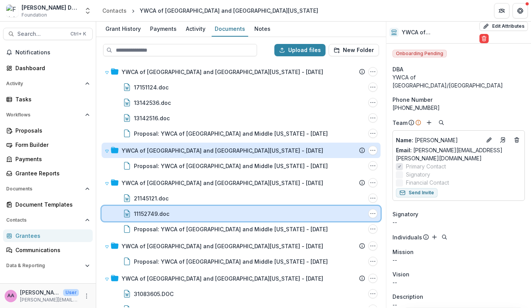
click at [188, 214] on div "11152749.doc" at bounding box center [249, 213] width 231 height 8
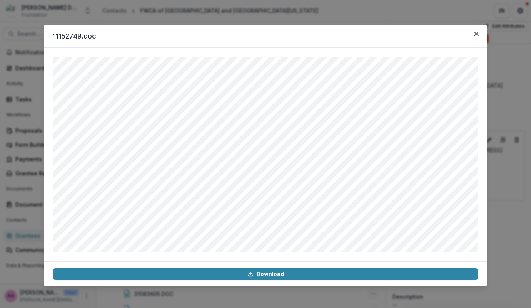
click at [246, 17] on div "11152749.doc Download" at bounding box center [265, 154] width 531 height 308
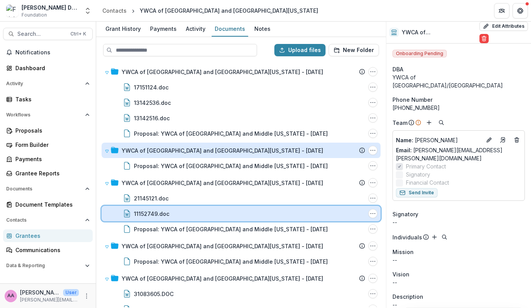
click at [157, 218] on div "11152749.doc File Options Download Rename Delete" at bounding box center [241, 213] width 279 height 15
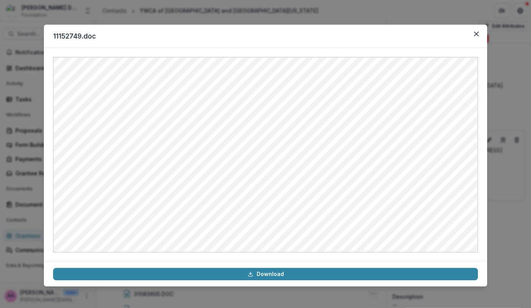
click at [298, 7] on div "11152749.doc Download" at bounding box center [265, 154] width 531 height 308
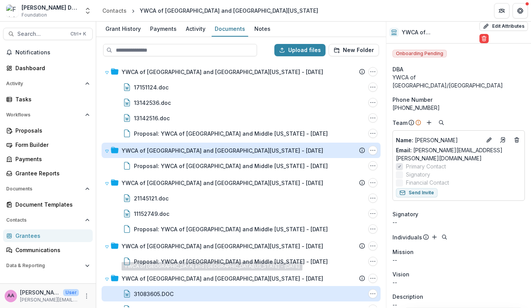
click at [163, 291] on div "31083605.DOC" at bounding box center [154, 294] width 40 height 8
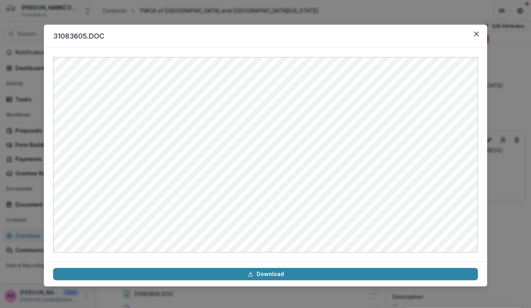
click at [261, 12] on div "31083605.DOC Download" at bounding box center [265, 154] width 531 height 308
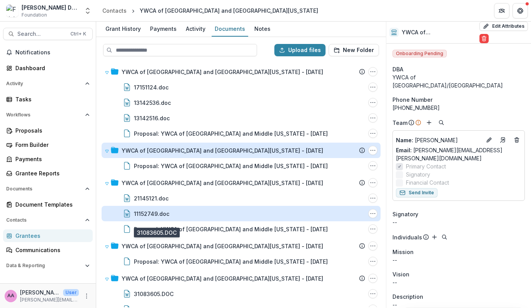
scroll to position [1038, 0]
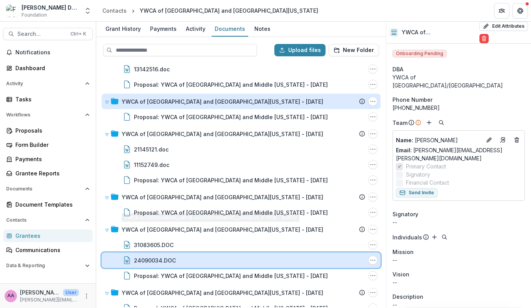
click at [174, 265] on div "24090034.DOC File Options Download Rename Delete" at bounding box center [241, 259] width 279 height 15
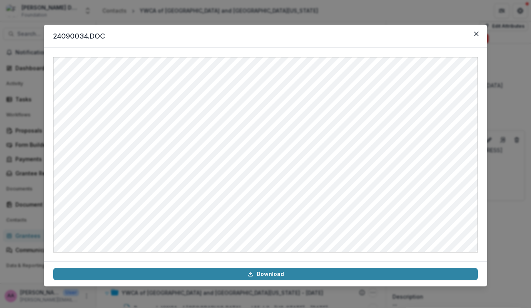
click at [340, 4] on div "24090034.DOC Download" at bounding box center [265, 154] width 531 height 308
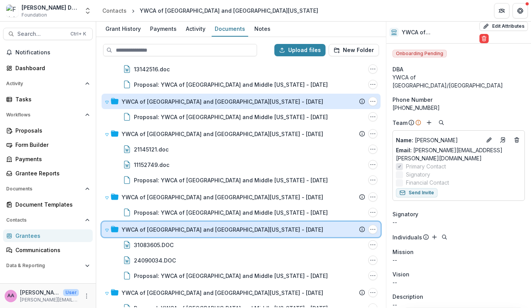
click at [243, 224] on div "YWCA of [GEOGRAPHIC_DATA] and [GEOGRAPHIC_DATA][US_STATE] - [DATE] Submission T…" at bounding box center [241, 228] width 279 height 15
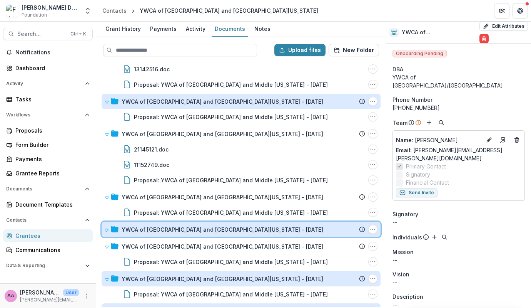
click at [107, 228] on icon at bounding box center [107, 230] width 5 height 5
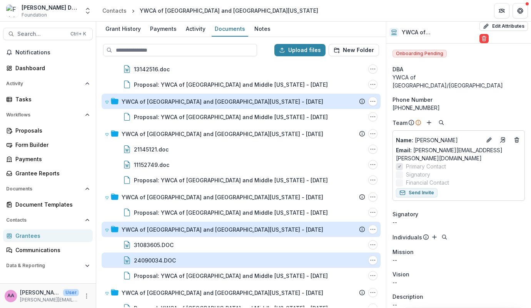
click at [154, 261] on div "24090034.DOC" at bounding box center [155, 260] width 42 height 8
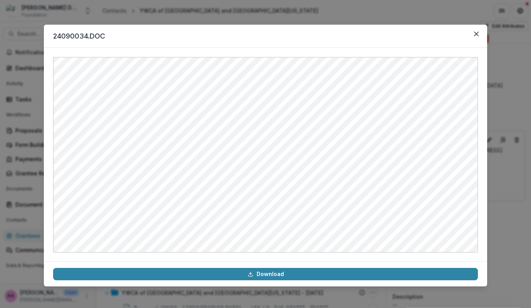
drag, startPoint x: 303, startPoint y: 0, endPoint x: 260, endPoint y: 8, distance: 43.6
click at [260, 8] on div "24090034.DOC Download" at bounding box center [265, 154] width 531 height 308
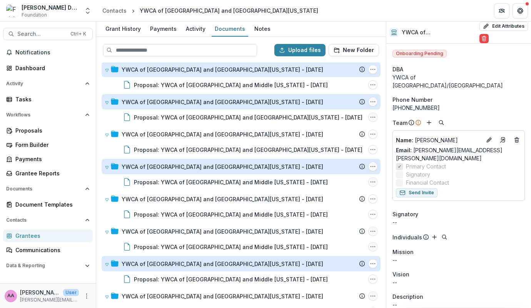
scroll to position [0, 0]
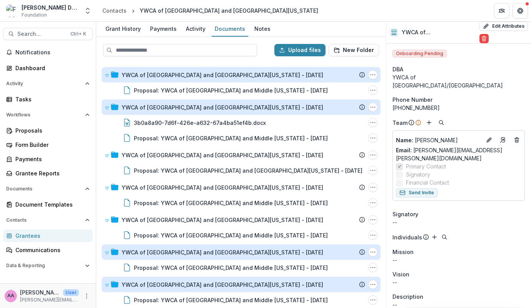
click at [280, 7] on header "Contacts YWCA of [GEOGRAPHIC_DATA] and [GEOGRAPHIC_DATA][US_STATE]" at bounding box center [313, 10] width 435 height 21
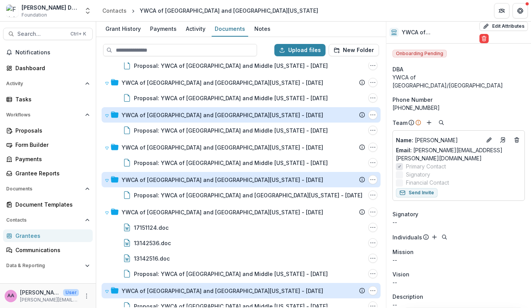
scroll to position [851, 0]
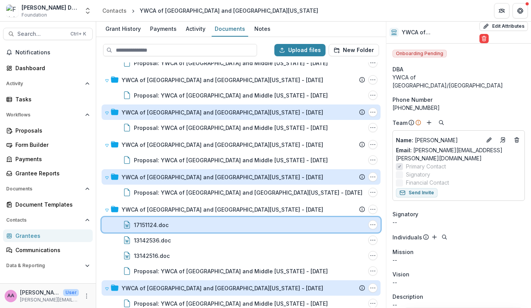
click at [173, 221] on div "17151124.doc" at bounding box center [249, 225] width 231 height 8
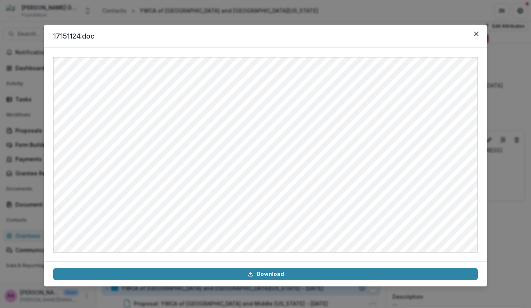
click at [496, 257] on div "17151124.doc Download" at bounding box center [265, 154] width 531 height 308
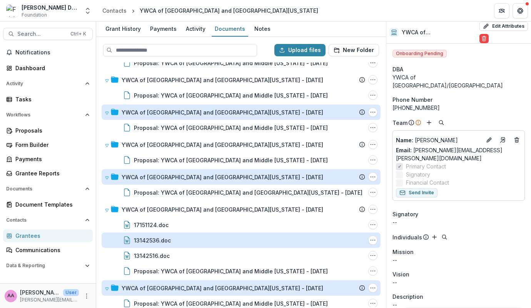
click at [157, 240] on div "13142536.doc" at bounding box center [152, 240] width 37 height 8
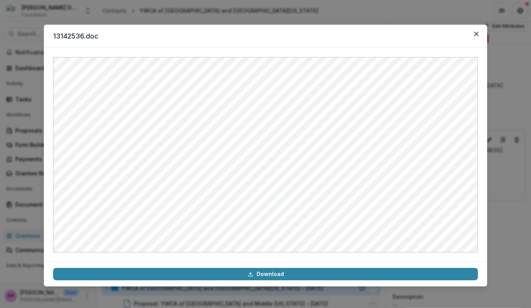
click at [499, 245] on div "13142536.doc Download" at bounding box center [265, 154] width 531 height 308
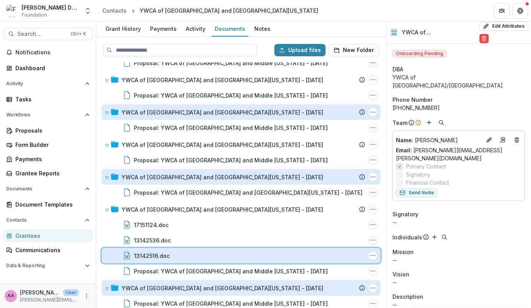
click at [182, 251] on div "13142516.doc" at bounding box center [249, 255] width 231 height 8
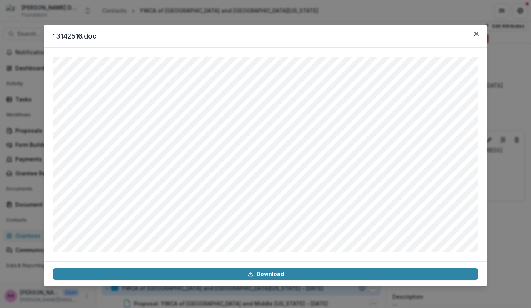
click at [206, 16] on div "13142516.doc Download" at bounding box center [265, 154] width 531 height 308
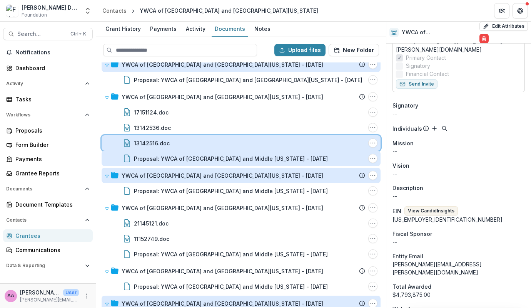
scroll to position [991, 0]
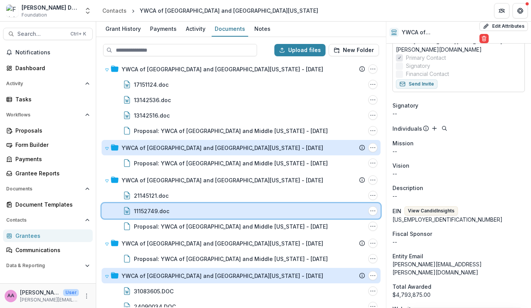
click at [195, 205] on div "11152749.doc File Options Download Rename Delete" at bounding box center [241, 210] width 279 height 15
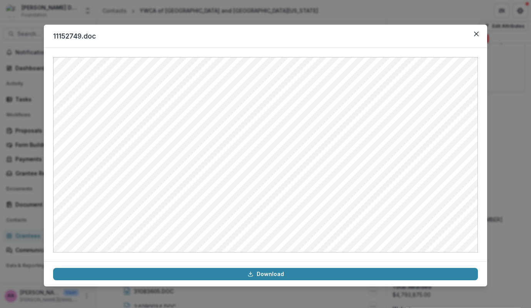
click at [279, 3] on div "11152749.doc Download" at bounding box center [265, 154] width 531 height 308
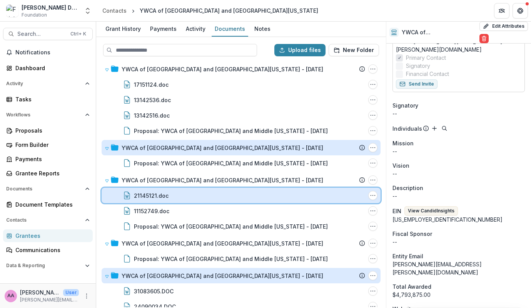
click at [164, 190] on div "21145121.doc File Options Download Rename Delete" at bounding box center [241, 194] width 279 height 15
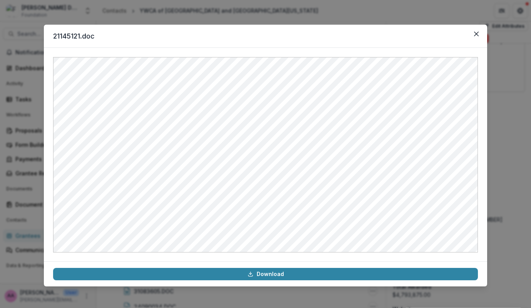
click at [527, 236] on div "21145121.doc Download" at bounding box center [265, 154] width 531 height 308
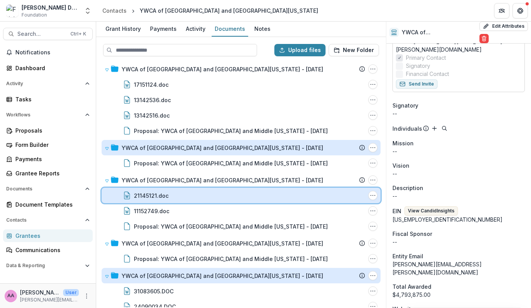
click at [235, 195] on div "21145121.doc" at bounding box center [249, 195] width 231 height 8
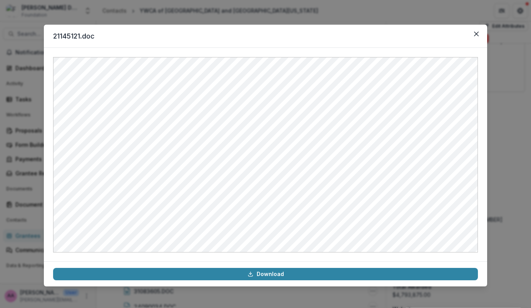
click at [159, 18] on div "21145121.doc Download" at bounding box center [265, 154] width 531 height 308
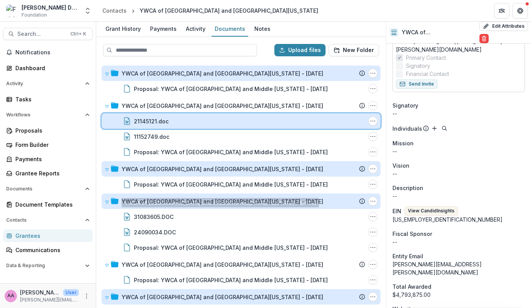
scroll to position [1066, 0]
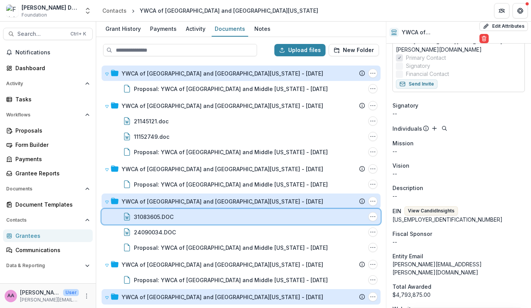
click at [161, 220] on div "31083605.DOC File Options Download Rename Delete" at bounding box center [241, 216] width 279 height 15
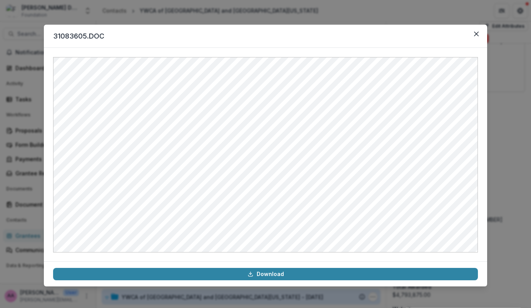
click at [242, 15] on div "31083605.DOC Download" at bounding box center [265, 154] width 531 height 308
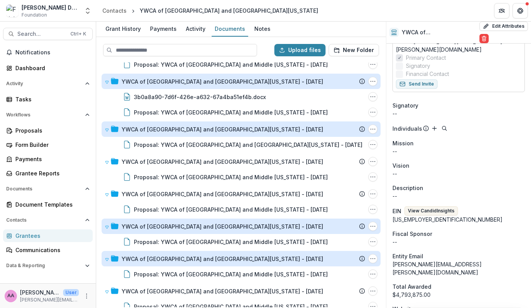
scroll to position [0, 0]
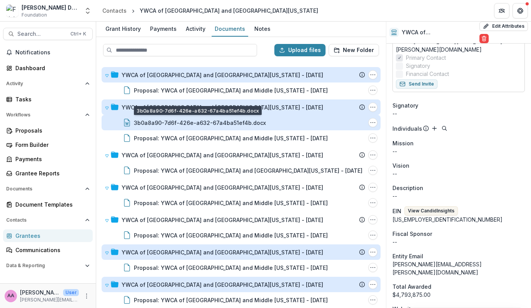
click at [171, 119] on div "3b0a8a90-7d6f-426e-a632-67a4ba51ef4b.docx" at bounding box center [200, 123] width 132 height 8
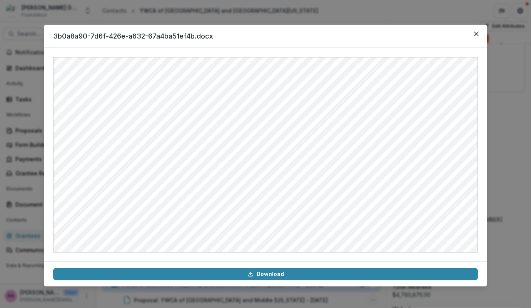
click at [221, 17] on div "3b0a8a90-7d6f-426e-a632-67a4ba51ef4b.docx Download" at bounding box center [265, 154] width 531 height 308
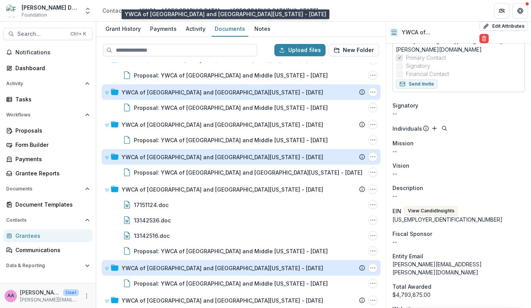
scroll to position [872, 0]
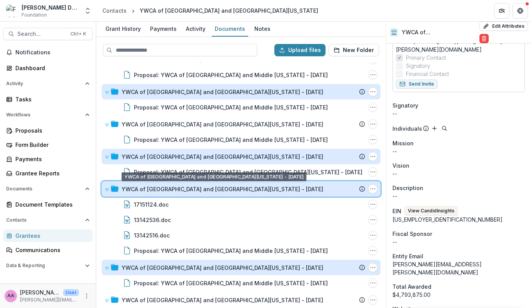
click at [172, 195] on div "YWCA of [GEOGRAPHIC_DATA] and [GEOGRAPHIC_DATA][US_STATE] - [DATE] Submission T…" at bounding box center [241, 188] width 279 height 15
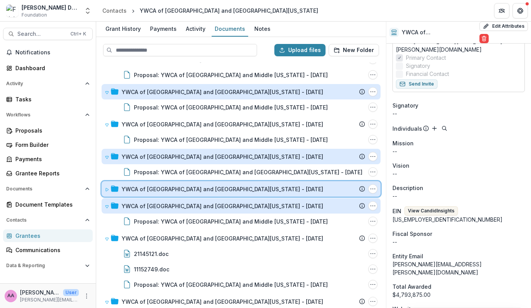
click at [171, 195] on div "YWCA of [GEOGRAPHIC_DATA] and [GEOGRAPHIC_DATA][US_STATE] - [DATE] Submission T…" at bounding box center [241, 188] width 279 height 15
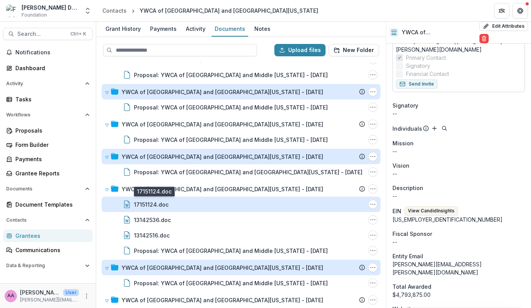
click at [161, 204] on div "17151124.doc" at bounding box center [151, 204] width 35 height 8
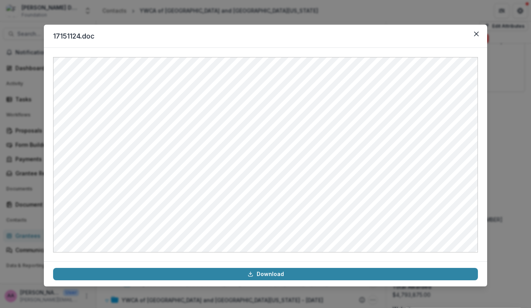
click at [214, 15] on div "17151124.doc Download" at bounding box center [265, 154] width 531 height 308
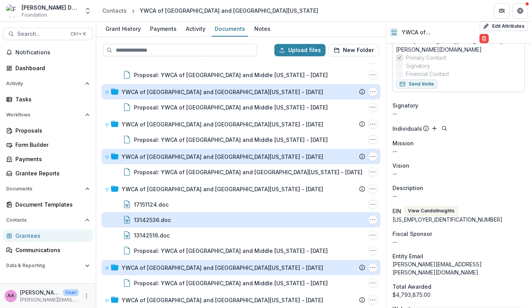
click at [163, 218] on div "13142536.doc" at bounding box center [152, 220] width 37 height 8
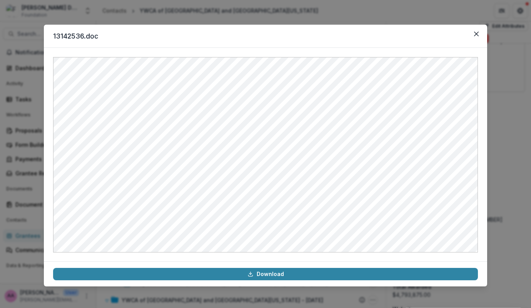
click at [176, 9] on div "13142536.doc Download" at bounding box center [265, 154] width 531 height 308
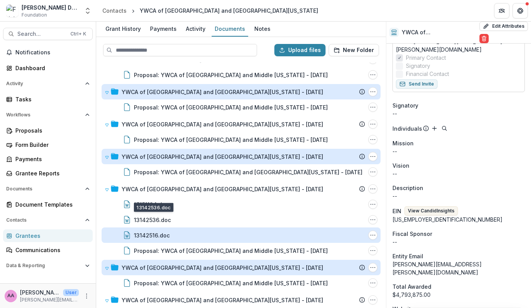
click at [159, 232] on div "13142516.doc" at bounding box center [152, 235] width 36 height 8
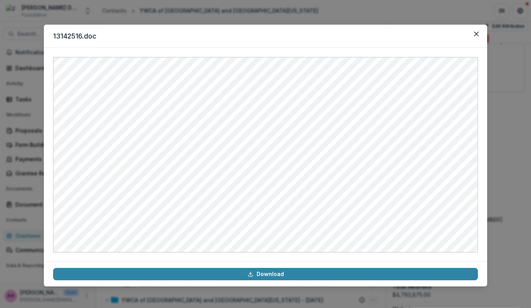
click at [259, 7] on div "13142516.doc Download" at bounding box center [265, 154] width 531 height 308
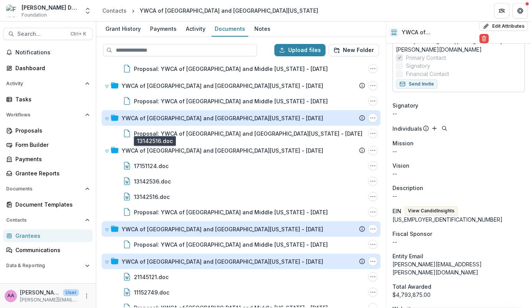
scroll to position [954, 0]
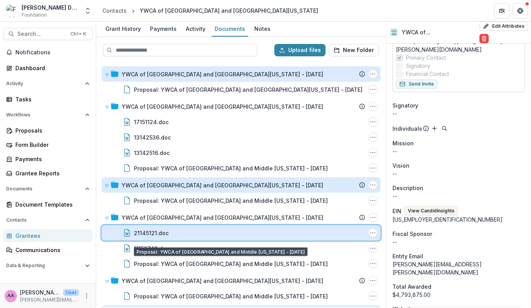
click at [178, 239] on div "21145121.doc File Options Download Rename Delete" at bounding box center [241, 232] width 279 height 15
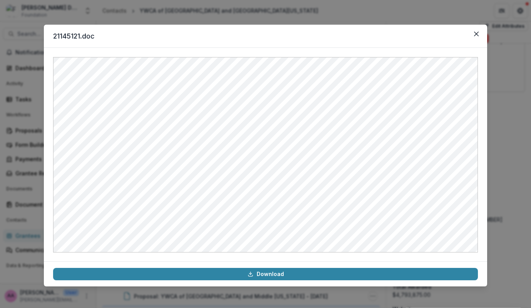
click at [48, 117] on div at bounding box center [266, 154] width 444 height 213
click at [435, 19] on div "21145121.doc Download" at bounding box center [265, 154] width 531 height 308
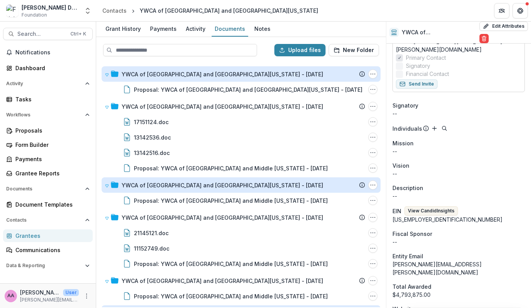
click at [54, 181] on div "Notifications Dashboard Activity Tasks Workflows Proposals Form Builder Payment…" at bounding box center [48, 164] width 96 height 237
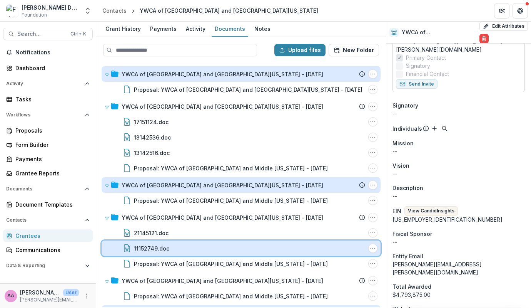
click at [214, 249] on div "11152749.doc" at bounding box center [249, 248] width 231 height 8
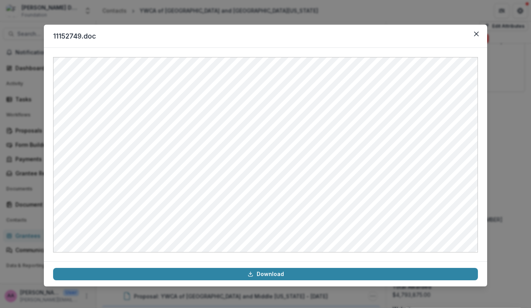
click at [282, 10] on div "11152749.doc Download" at bounding box center [265, 154] width 531 height 308
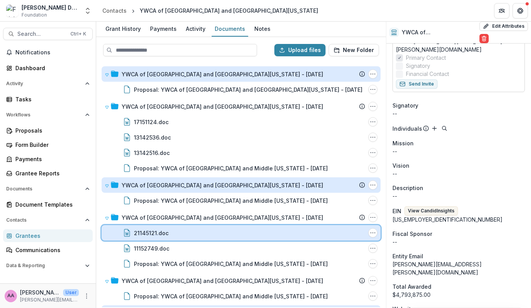
click at [139, 227] on div "21145121.doc File Options Download Rename Delete" at bounding box center [241, 232] width 279 height 15
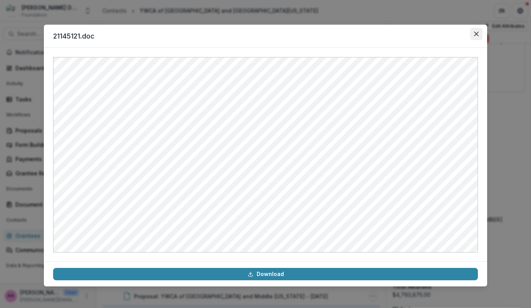
click at [475, 33] on icon "Close" at bounding box center [476, 34] width 5 height 5
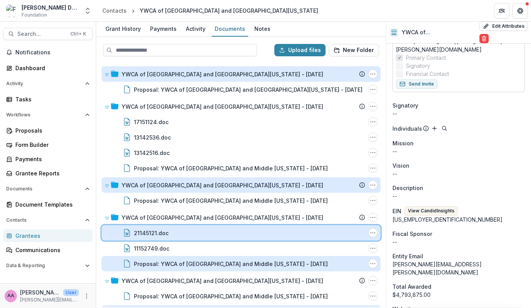
scroll to position [1050, 0]
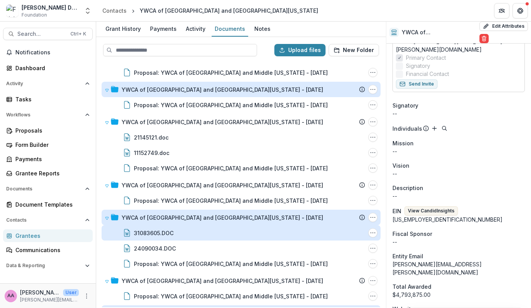
click at [171, 233] on div "31083605.DOC" at bounding box center [154, 233] width 40 height 8
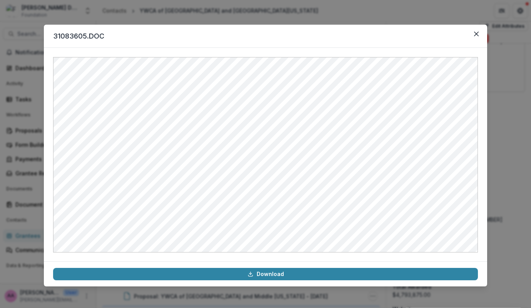
click at [44, 218] on div at bounding box center [266, 154] width 444 height 213
drag, startPoint x: 39, startPoint y: 217, endPoint x: 44, endPoint y: 218, distance: 4.5
click at [44, 218] on div at bounding box center [266, 154] width 444 height 213
click at [483, 29] on header "31083605.DOC" at bounding box center [266, 36] width 444 height 23
click at [477, 34] on icon "Close" at bounding box center [476, 34] width 5 height 5
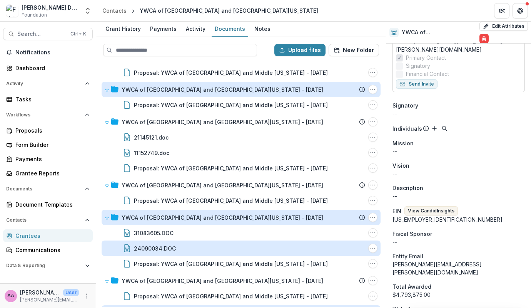
click at [149, 249] on div "24090034.DOC" at bounding box center [155, 248] width 42 height 8
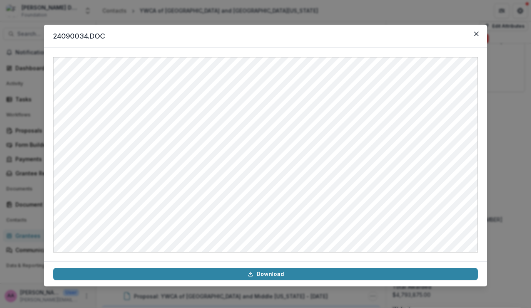
click at [347, 15] on div "24090034.DOC Download" at bounding box center [265, 154] width 531 height 308
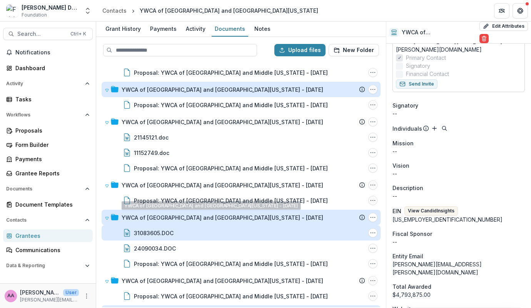
click at [165, 229] on div "31083605.DOC" at bounding box center [154, 233] width 40 height 8
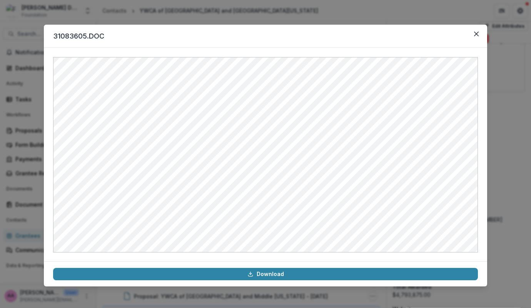
click at [320, 14] on div "31083605.DOC Download" at bounding box center [265, 154] width 531 height 308
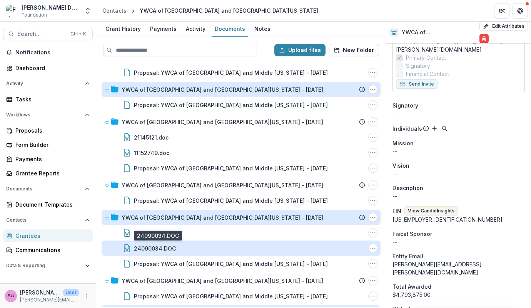
click at [155, 249] on div "24090034.DOC" at bounding box center [155, 248] width 42 height 8
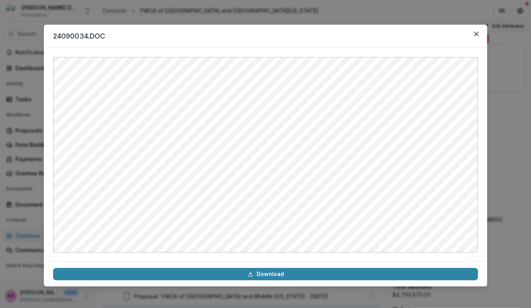
click at [511, 99] on div "24090034.DOC Download" at bounding box center [265, 154] width 531 height 308
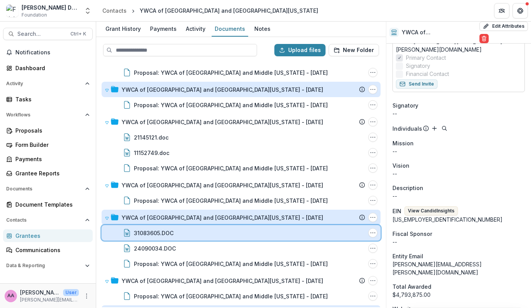
click at [277, 232] on div "31083605.DOC" at bounding box center [249, 233] width 231 height 8
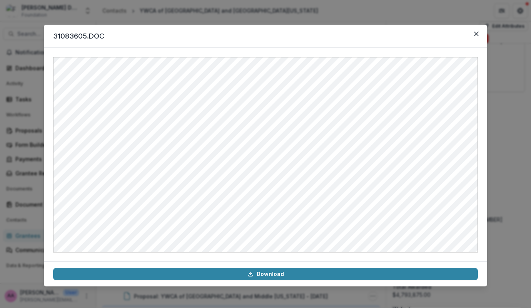
click at [502, 191] on div "31083605.DOC Download" at bounding box center [265, 154] width 531 height 308
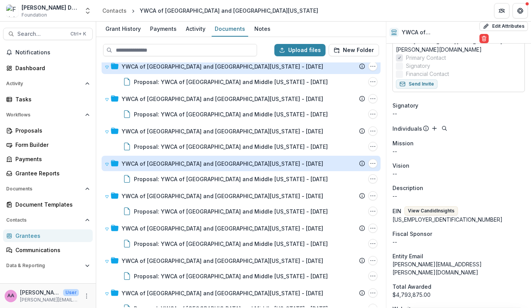
scroll to position [1808, 0]
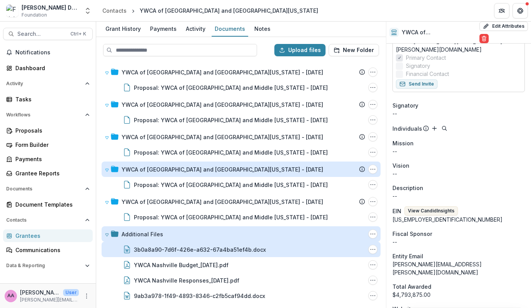
click at [212, 251] on div "3b0a8a90-7d6f-426e-a632-67a4ba51ef4b.docx" at bounding box center [200, 249] width 132 height 8
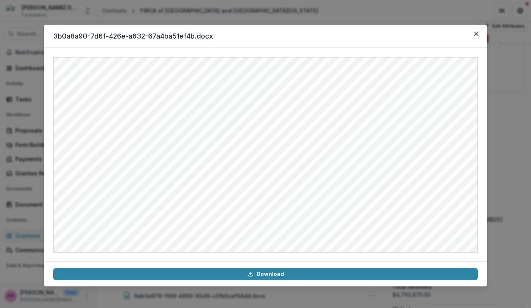
click at [277, 12] on div "3b0a8a90-7d6f-426e-a632-67a4ba51ef4b.docx Download" at bounding box center [265, 154] width 531 height 308
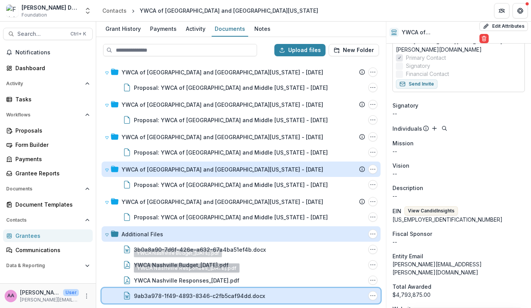
click at [165, 290] on div "9ab3a978-1f49-4893-8346-c2fb5caf94dd.docx File Options Download Rename Delete" at bounding box center [241, 295] width 279 height 15
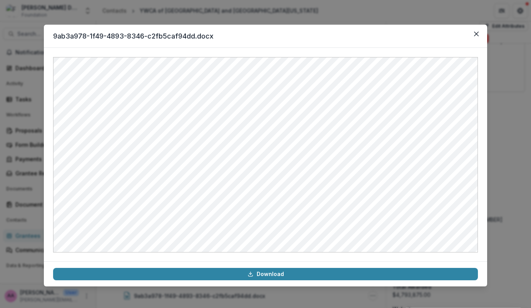
click at [300, 12] on div "9ab3a978-1f49-4893-8346-c2fb5caf94dd.docx Download" at bounding box center [265, 154] width 531 height 308
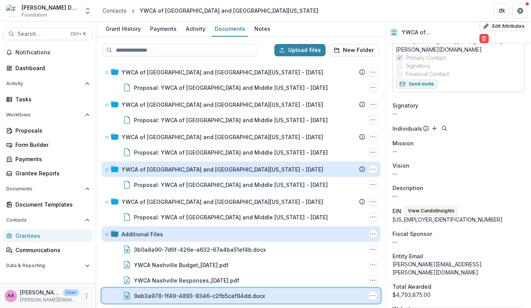
click at [195, 289] on div "9ab3a978-1f49-4893-8346-c2fb5caf94dd.docx File Options Download Rename Delete" at bounding box center [241, 295] width 279 height 15
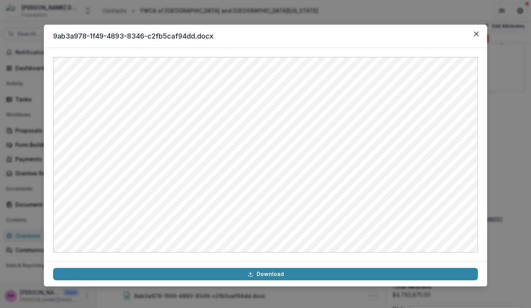
click at [281, 17] on div "9ab3a978-1f49-4893-8346-c2fb5caf94dd.docx Download" at bounding box center [265, 154] width 531 height 308
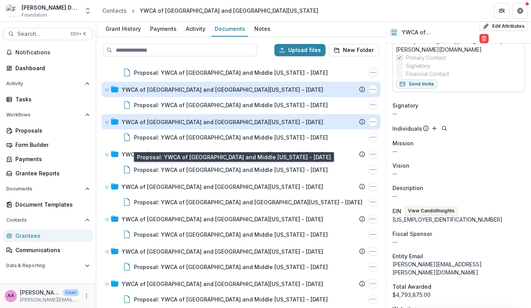
scroll to position [111, 0]
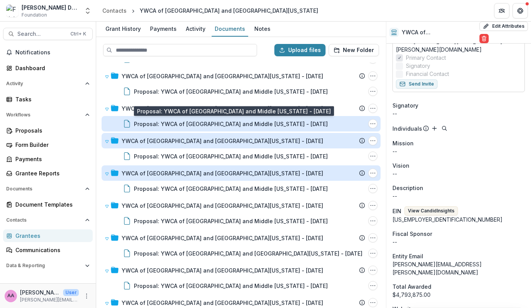
click at [252, 120] on div "Proposal: YWCA of [GEOGRAPHIC_DATA] and Middle [US_STATE] - [DATE]" at bounding box center [231, 124] width 194 height 8
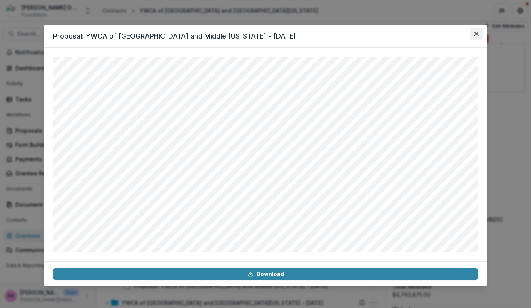
click at [476, 34] on icon "Close" at bounding box center [476, 34] width 5 height 5
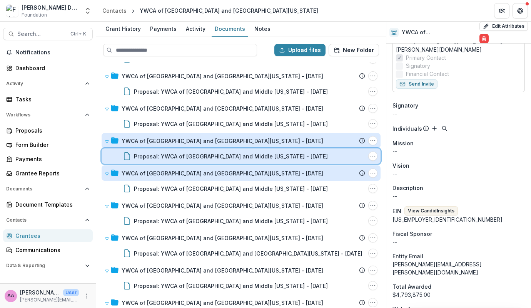
click at [199, 149] on div "Proposal: YWCA of [GEOGRAPHIC_DATA] and Middle [US_STATE] - [DATE] File Options…" at bounding box center [241, 155] width 279 height 15
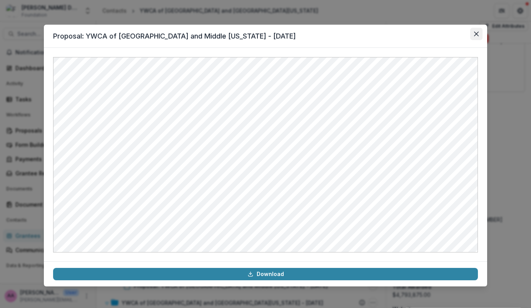
click at [480, 34] on button "Close" at bounding box center [476, 34] width 12 height 12
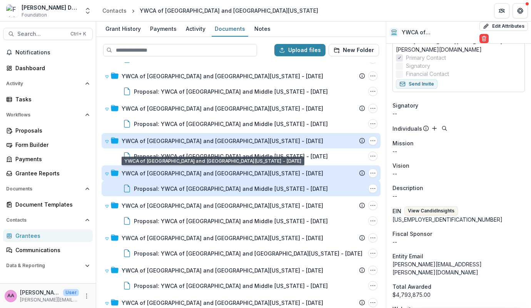
click at [196, 189] on div "Proposal: YWCA of [GEOGRAPHIC_DATA] and Middle [US_STATE] - [DATE]" at bounding box center [231, 188] width 194 height 8
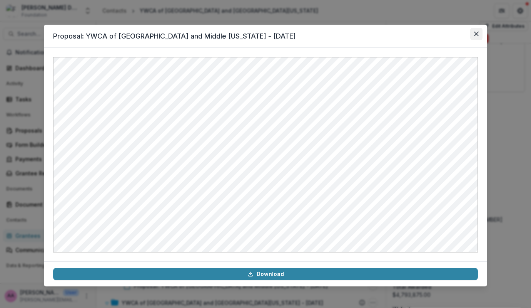
click at [477, 34] on icon "Close" at bounding box center [476, 34] width 5 height 5
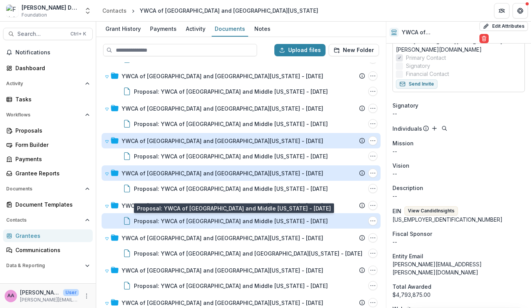
click at [182, 219] on div "Proposal: YWCA of [GEOGRAPHIC_DATA] and Middle [US_STATE] - [DATE]" at bounding box center [231, 221] width 194 height 8
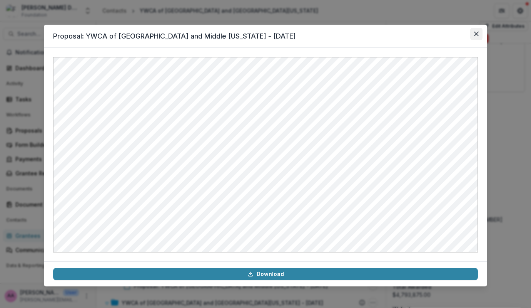
click at [470, 37] on button "Close" at bounding box center [476, 34] width 12 height 12
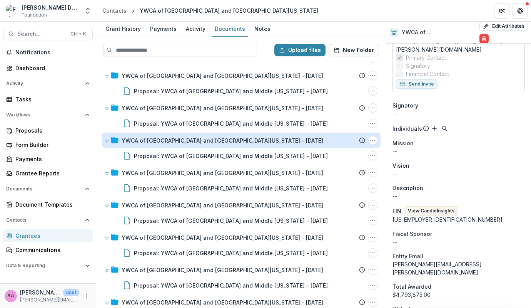
scroll to position [1808, 0]
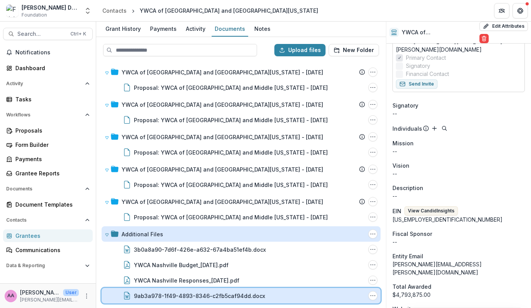
click at [290, 297] on div "9ab3a978-1f49-4893-8346-c2fb5caf94dd.docx" at bounding box center [249, 295] width 231 height 8
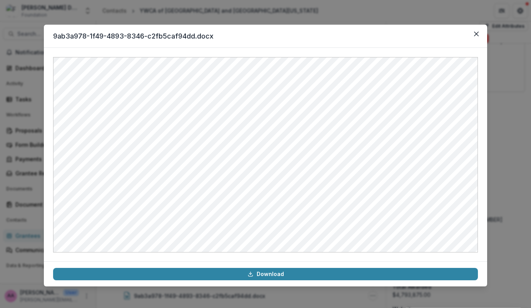
click at [109, 15] on div "9ab3a978-1f49-4893-8346-c2fb5caf94dd.docx Download" at bounding box center [265, 154] width 531 height 308
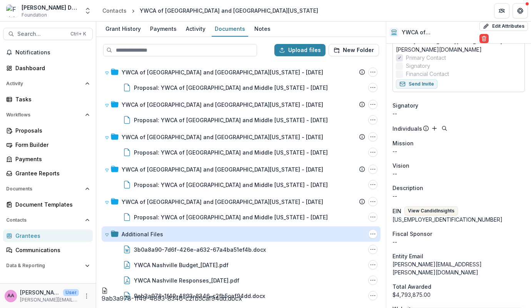
drag, startPoint x: 276, startPoint y: 297, endPoint x: 171, endPoint y: 302, distance: 105.2
click at [171, 302] on div "Upload files New Folder YWCA of [GEOGRAPHIC_DATA] and Middle [US_STATE] - [DATE…" at bounding box center [241, 172] width 290 height 271
drag, startPoint x: 160, startPoint y: 298, endPoint x: 211, endPoint y: 295, distance: 50.5
click at [211, 295] on div "Upload files New Folder YWCA of [GEOGRAPHIC_DATA] and Middle [US_STATE] - [DATE…" at bounding box center [241, 172] width 290 height 271
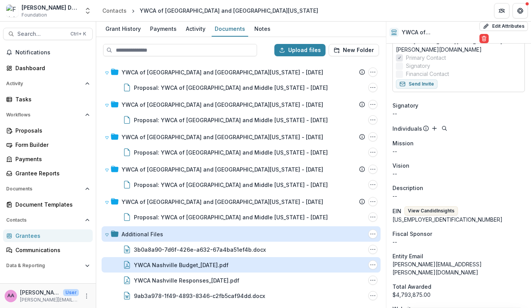
click at [191, 262] on div "YWCA Nashville Budget_[DATE].pdf" at bounding box center [181, 265] width 95 height 8
